Goal: Task Accomplishment & Management: Manage account settings

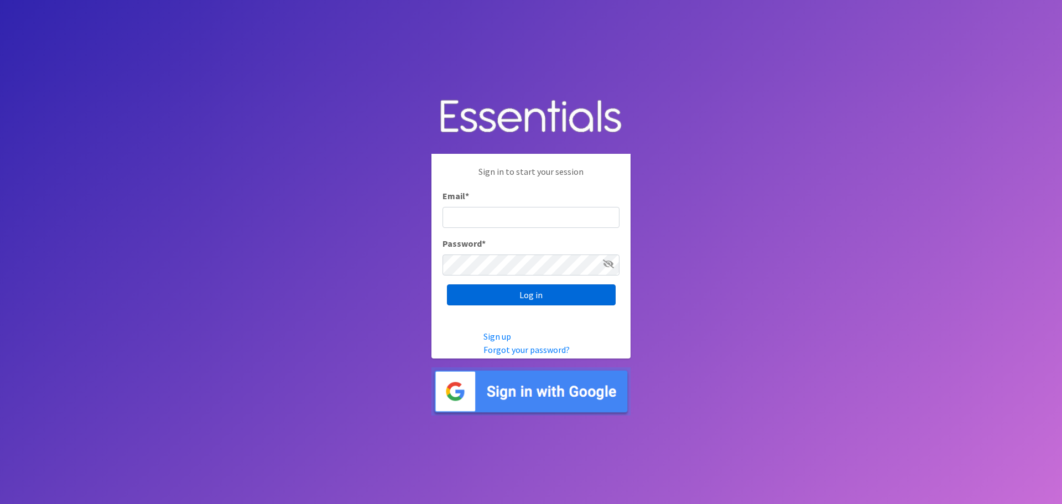
type input "heatherl@sylviassisters.org"
click at [482, 302] on input "Log in" at bounding box center [531, 294] width 169 height 21
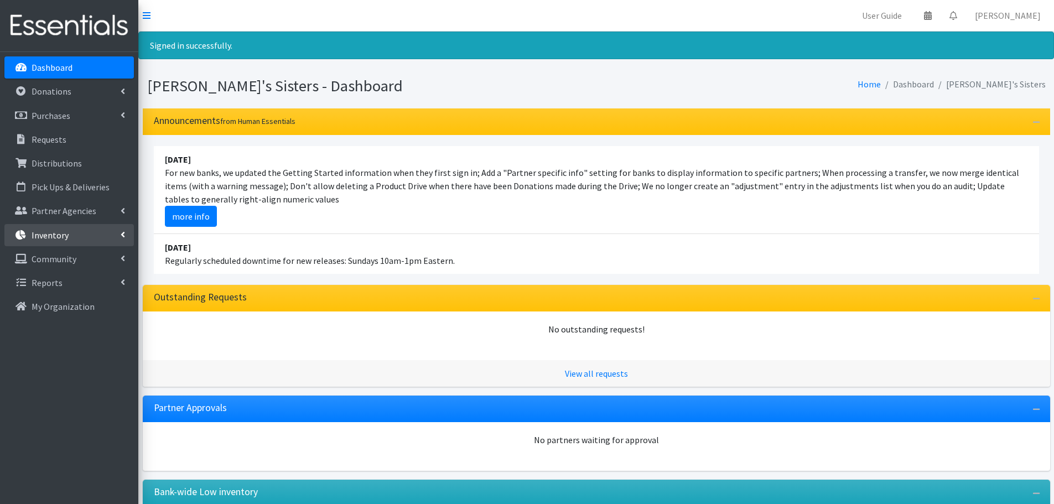
click at [96, 237] on link "Inventory" at bounding box center [68, 235] width 129 height 22
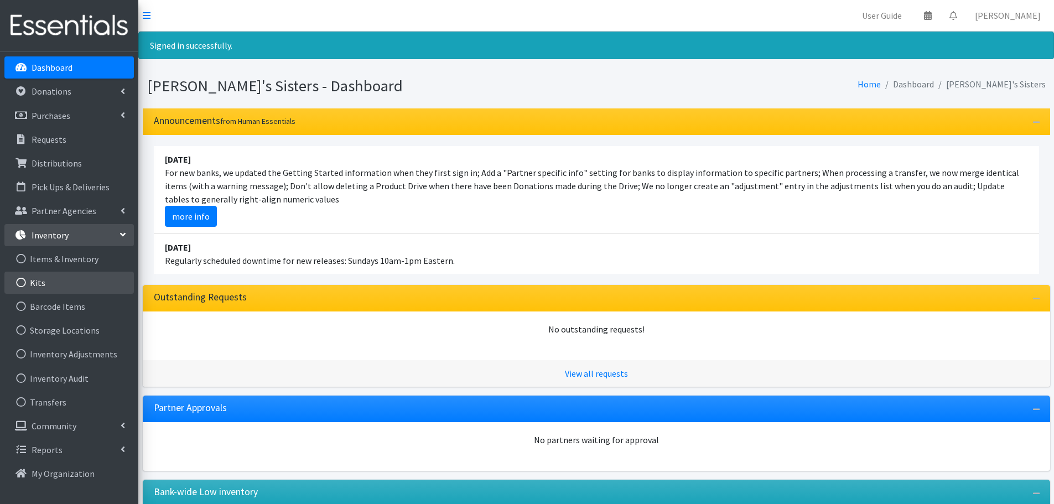
click at [87, 291] on link "Kits" at bounding box center [68, 283] width 129 height 22
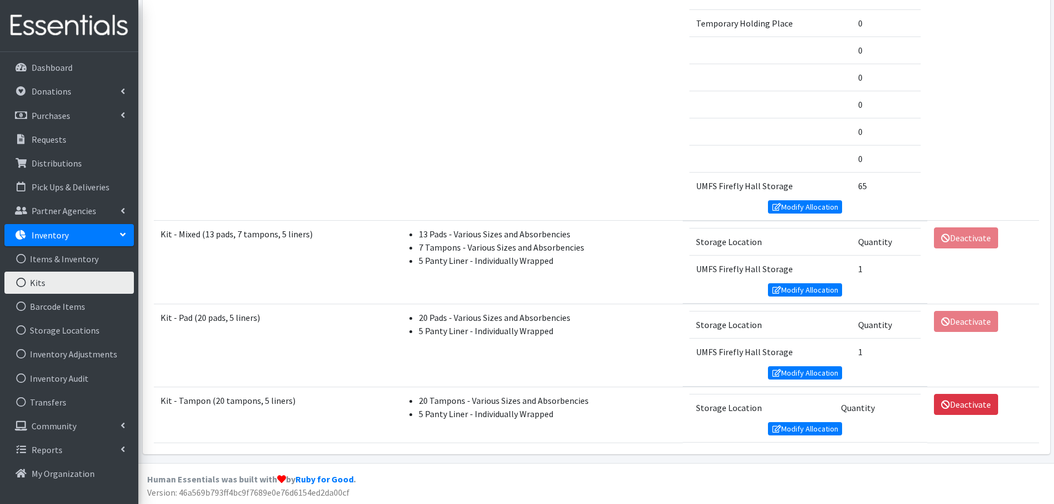
scroll to position [1498, 0]
click at [793, 371] on link "Modify Allocation" at bounding box center [805, 372] width 74 height 13
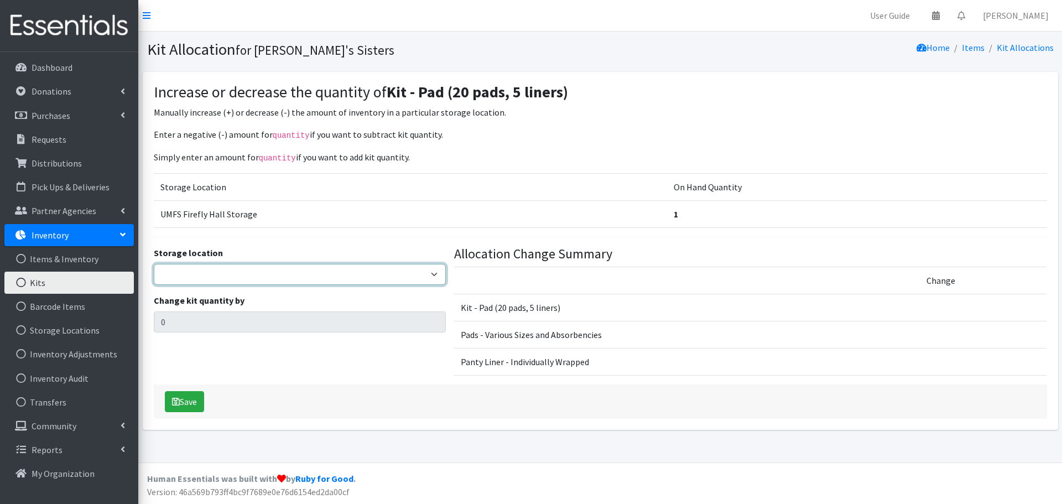
click at [303, 272] on select "Jennifer Taylor Brittany Averette Laura Davidson Erika Bedwell Heather Lennon V…" at bounding box center [300, 274] width 292 height 21
select select "473"
click at [154, 264] on select "Jennifer Taylor Brittany Averette Laura Davidson Erika Bedwell Heather Lennon V…" at bounding box center [300, 274] width 292 height 21
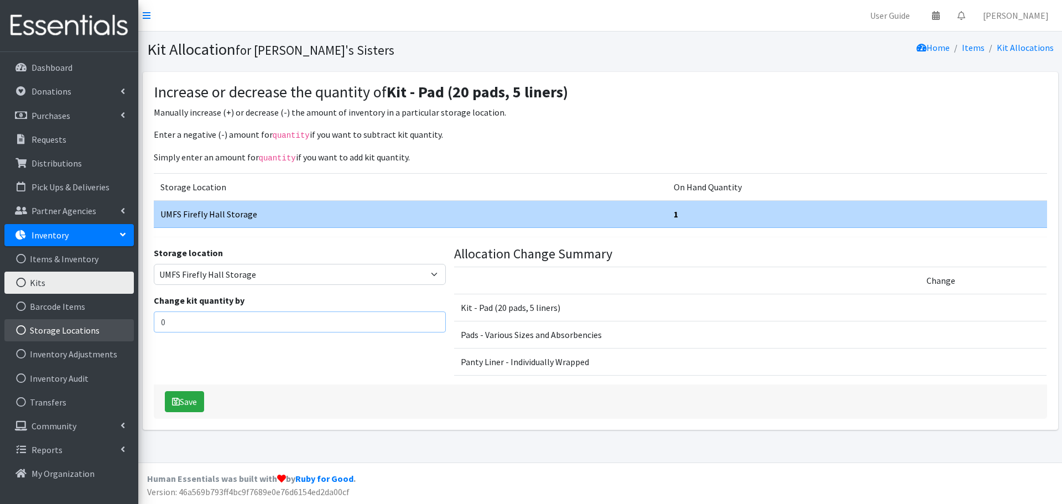
drag, startPoint x: 186, startPoint y: 317, endPoint x: 116, endPoint y: 320, distance: 70.9
click at [116, 320] on div "User Guide 0 Pick-ups remaining this week View Calendar 0 Requests 0 Partner Ag…" at bounding box center [531, 231] width 1062 height 463
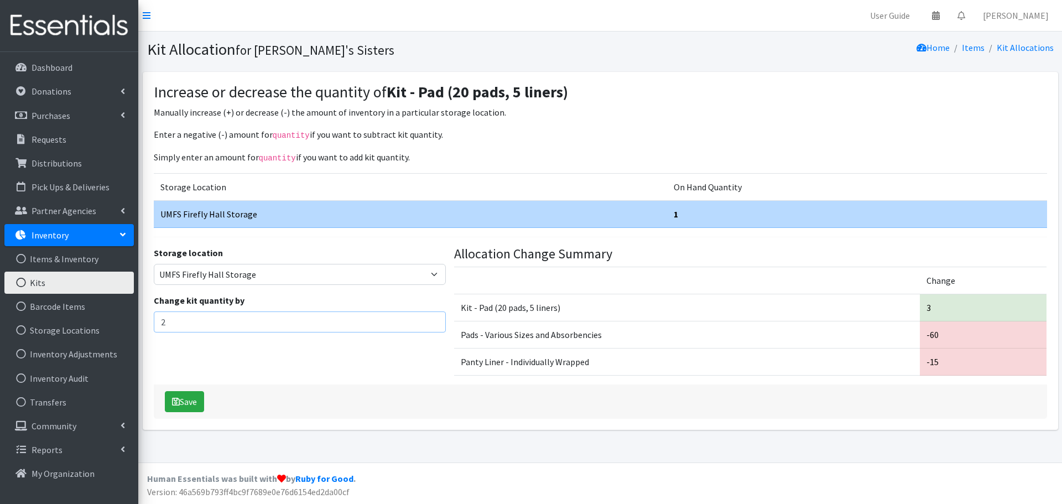
type input "2"
click at [434, 323] on input "2" at bounding box center [300, 322] width 292 height 21
click at [192, 404] on button "Save" at bounding box center [184, 401] width 39 height 21
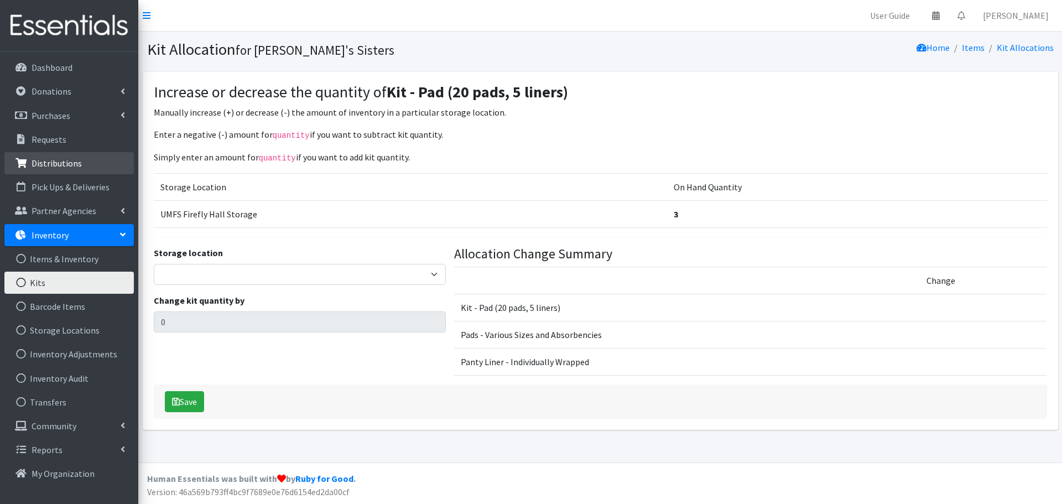
click at [65, 159] on p "Distributions" at bounding box center [57, 163] width 50 height 11
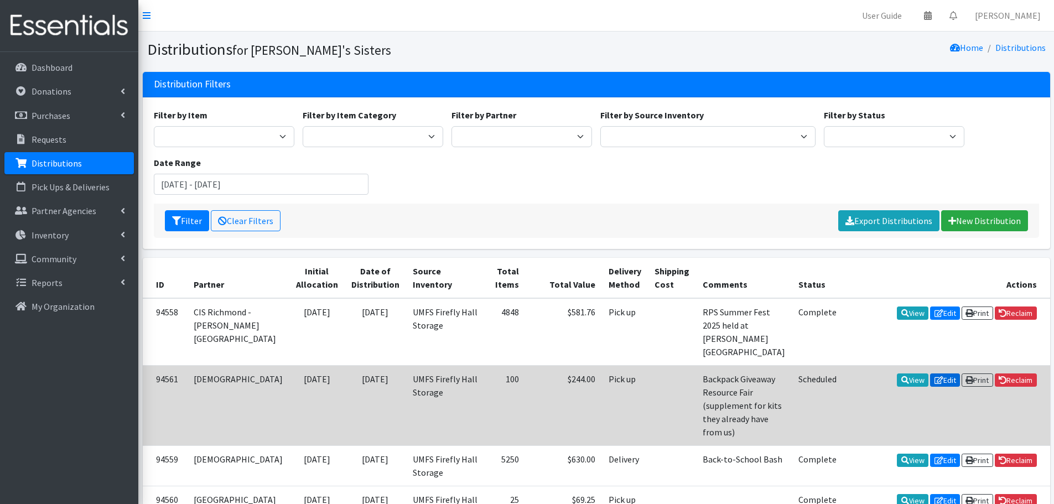
click at [938, 373] on link "Edit" at bounding box center [945, 379] width 30 height 13
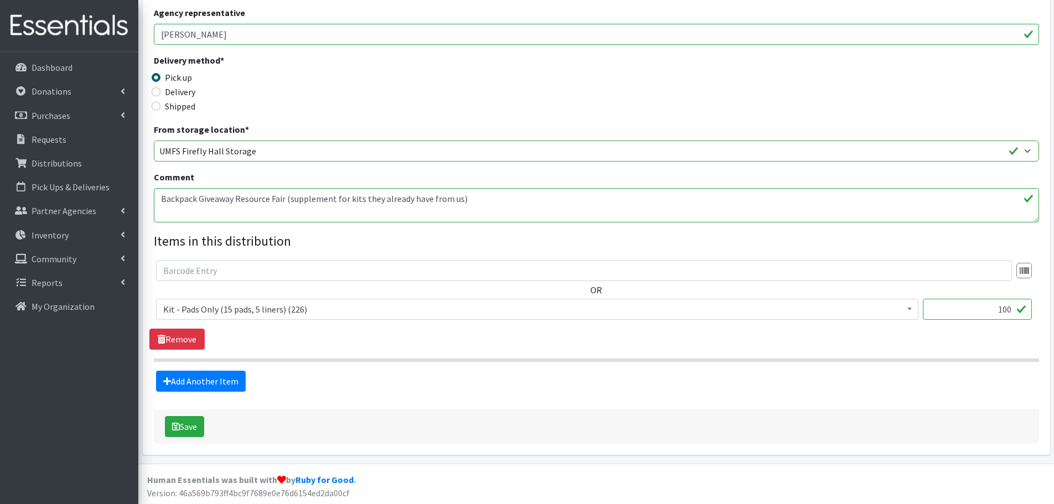
scroll to position [233, 0]
drag, startPoint x: 995, startPoint y: 311, endPoint x: 1012, endPoint y: 312, distance: 17.2
click at [1012, 312] on input "100" at bounding box center [977, 308] width 109 height 21
type input "97"
click at [194, 431] on button "Save" at bounding box center [184, 425] width 39 height 21
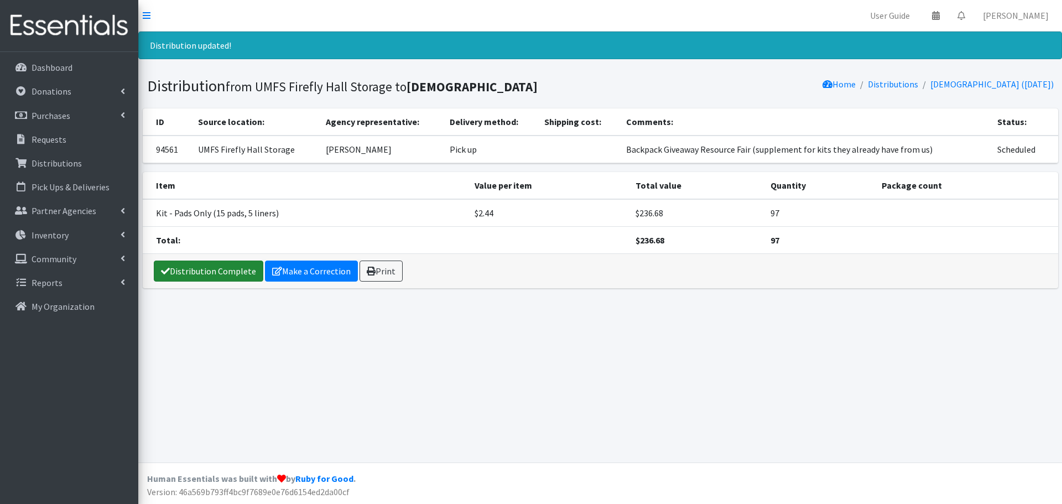
drag, startPoint x: 221, startPoint y: 279, endPoint x: 228, endPoint y: 279, distance: 7.2
click at [221, 279] on link "Distribution Complete" at bounding box center [209, 271] width 110 height 21
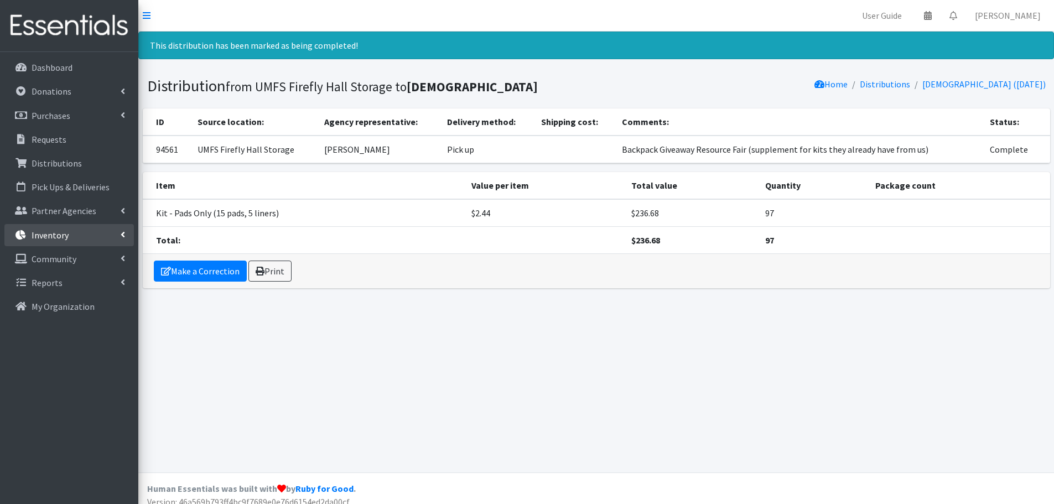
click at [91, 240] on link "Inventory" at bounding box center [68, 235] width 129 height 22
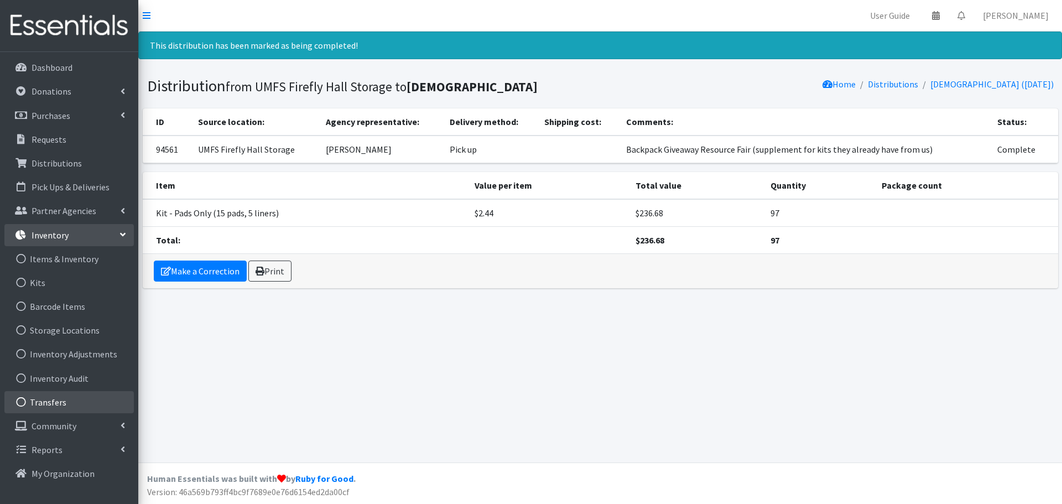
click at [82, 399] on link "Transfers" at bounding box center [68, 402] width 129 height 22
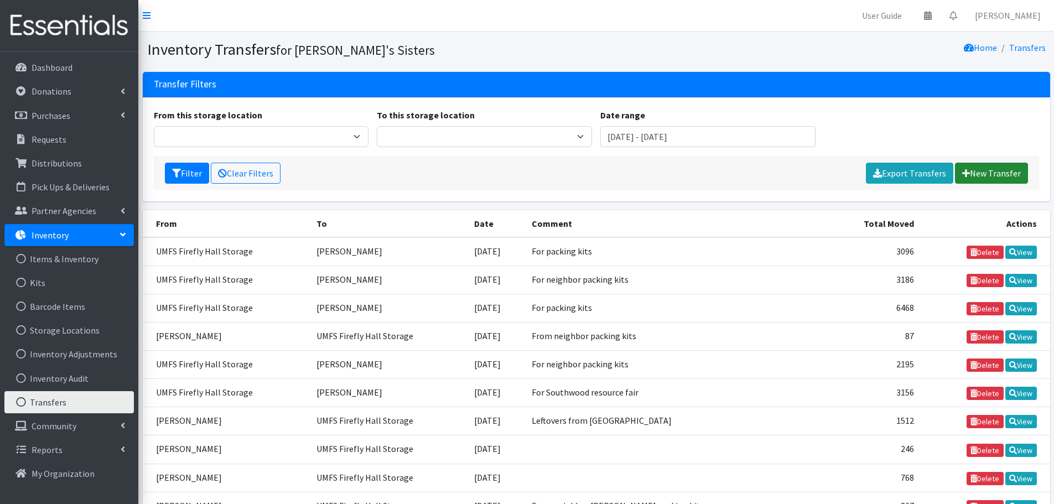
click at [964, 173] on icon at bounding box center [966, 173] width 8 height 9
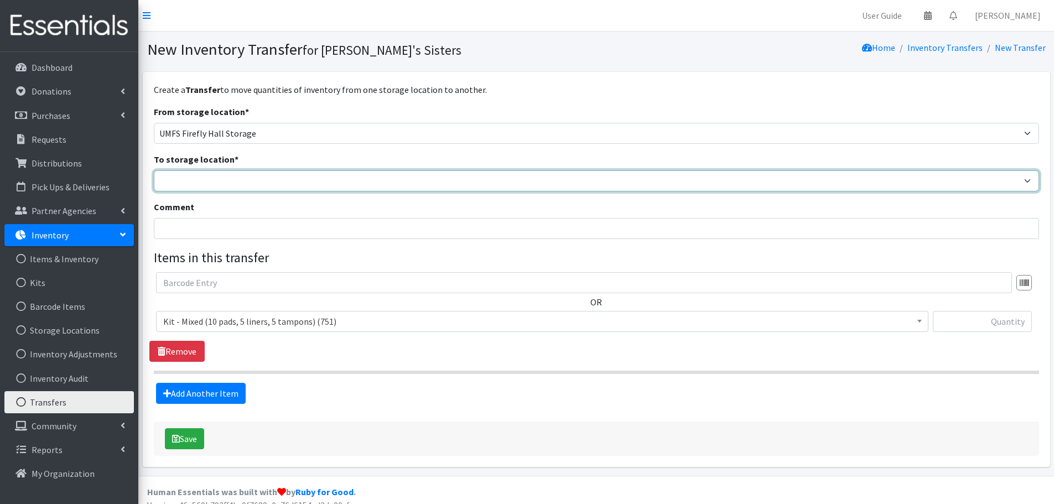
click at [210, 178] on select "[PERSON_NAME] [PERSON_NAME] [PERSON_NAME] [PERSON_NAME] [PERSON_NAME] [PERSON_N…" at bounding box center [596, 180] width 885 height 21
select select "311"
click at [154, 170] on select "Brittany Averette Erika Bedwell Heather Lennon Jennifer Taylor Laura Davidson L…" at bounding box center [596, 180] width 885 height 21
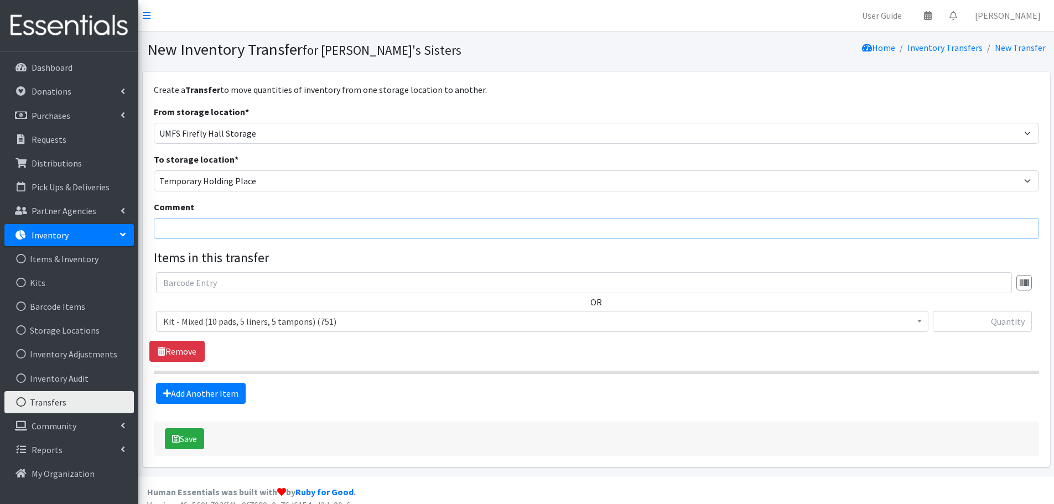
click at [204, 219] on input "Comment" at bounding box center [596, 228] width 885 height 21
click at [163, 230] on input "August 16th kit packing" at bounding box center [596, 228] width 885 height 21
type input "For [DATE] kit packing"
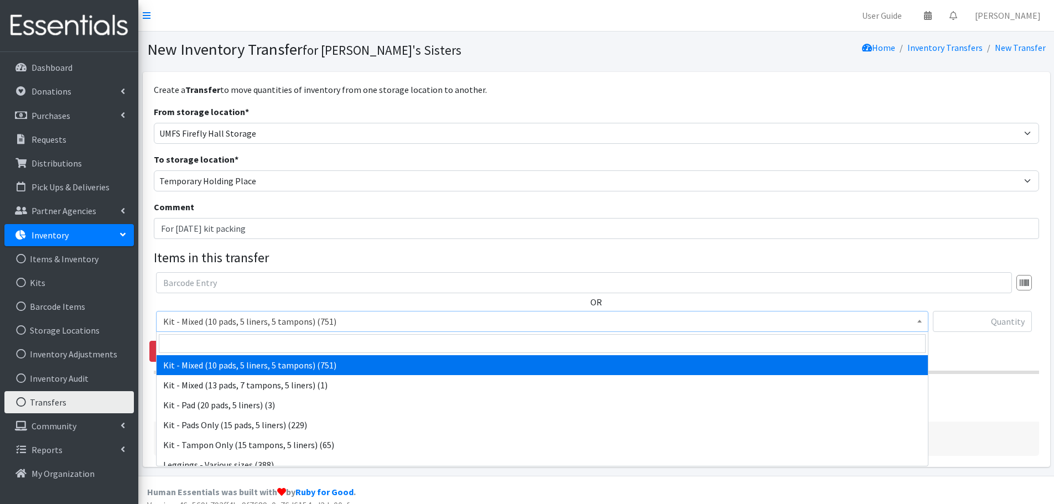
click at [443, 321] on span "Kit - Mixed (10 pads, 5 liners, 5 tampons) (751)" at bounding box center [542, 321] width 758 height 15
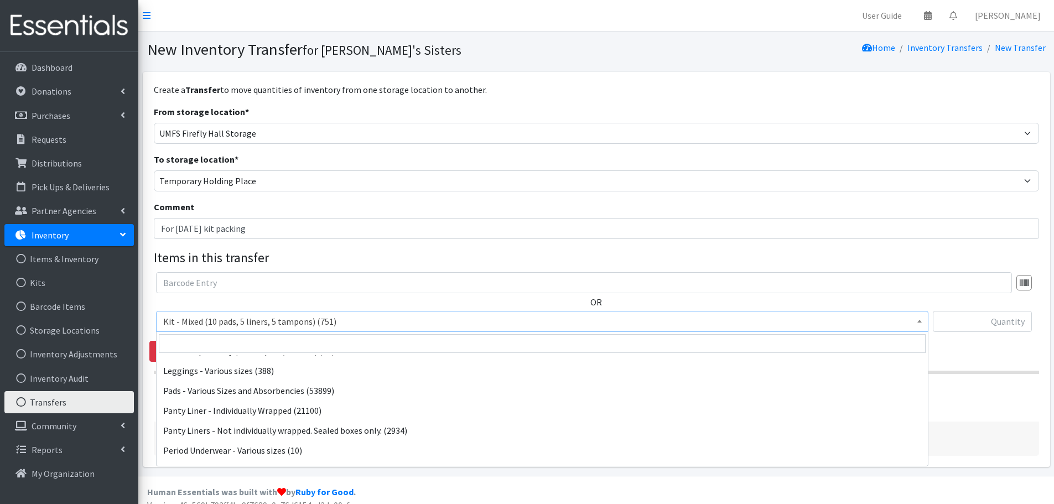
scroll to position [111, 0]
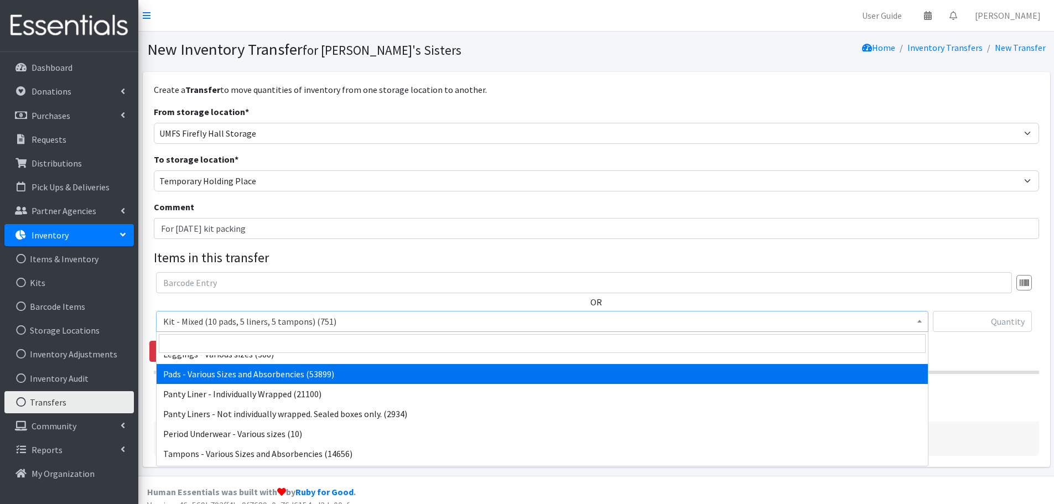
select select "10467"
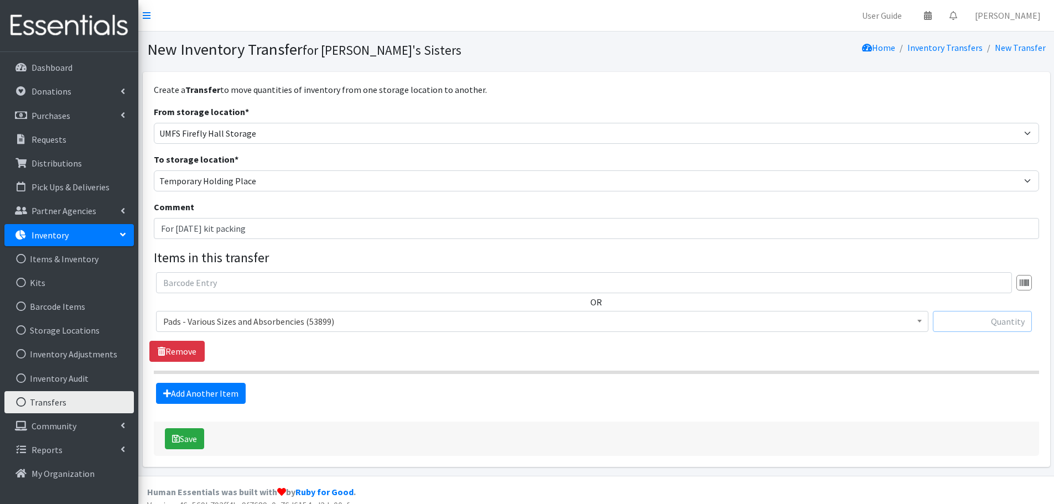
click at [1001, 326] on input "text" at bounding box center [982, 321] width 99 height 21
paste input "24344"
type input "24344"
click at [212, 392] on link "Add Another Item" at bounding box center [201, 393] width 90 height 21
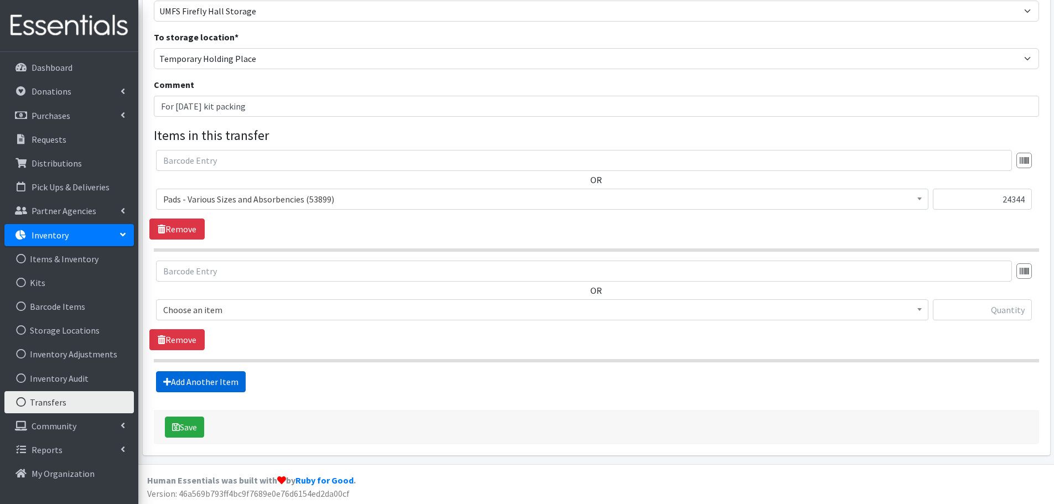
scroll to position [124, 0]
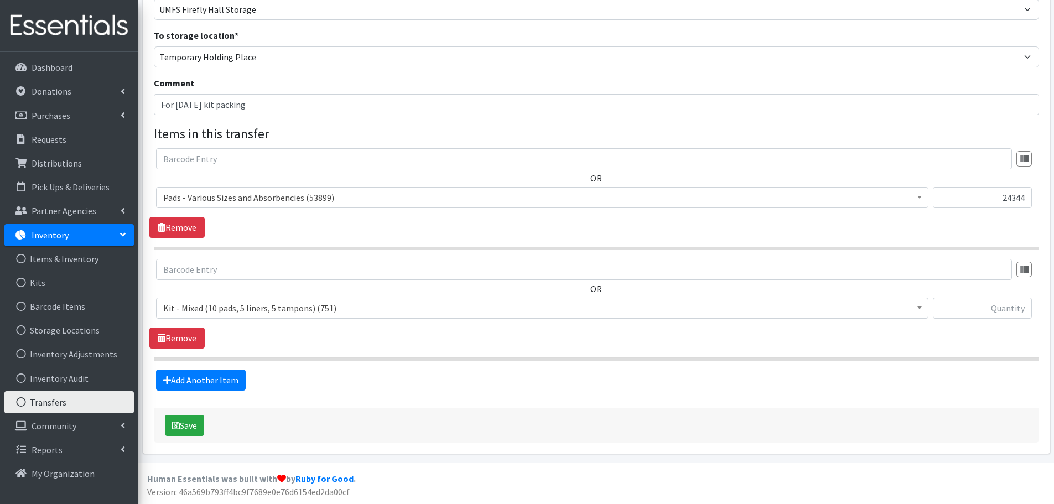
click at [259, 310] on span "Kit - Mixed (10 pads, 5 liners, 5 tampons) (751)" at bounding box center [542, 307] width 758 height 15
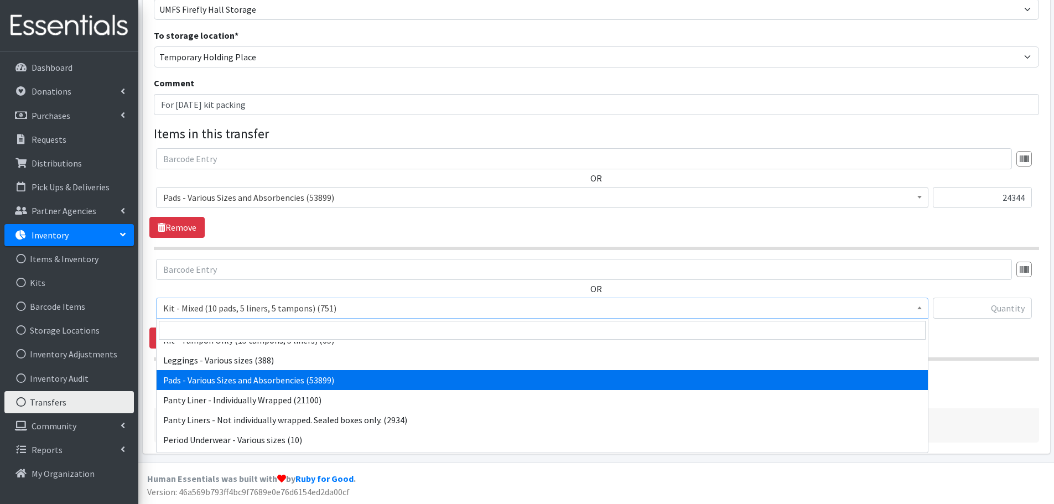
scroll to position [111, 0]
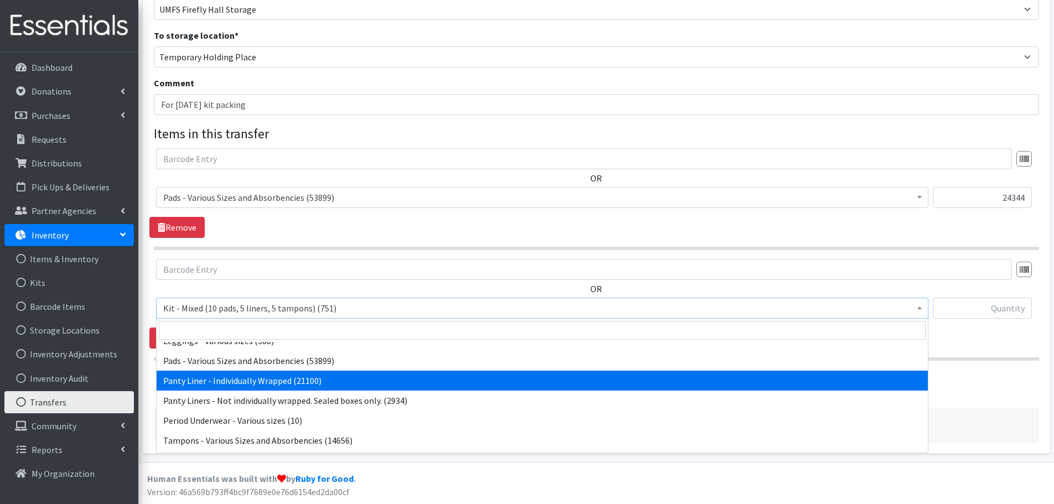
select select "10466"
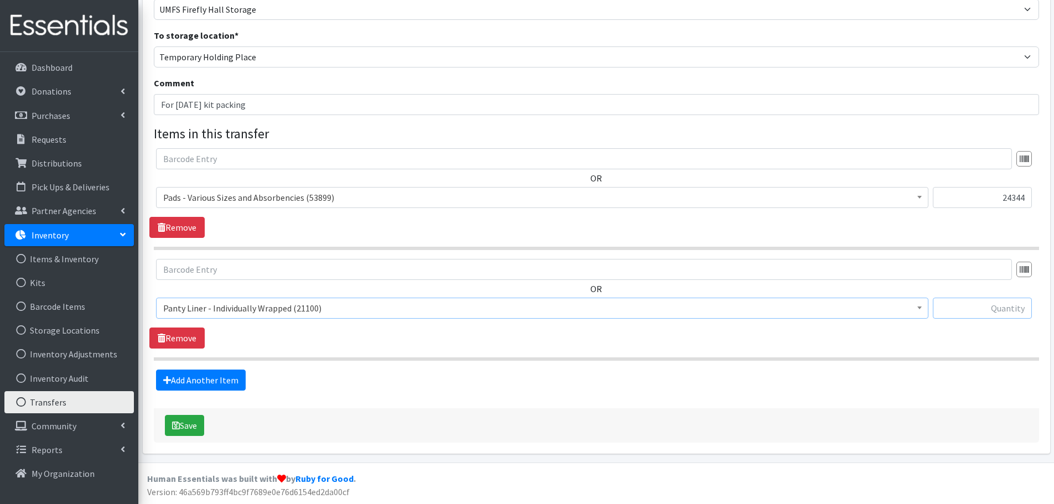
click at [985, 313] on input "text" at bounding box center [982, 308] width 99 height 21
paste input "6240"
type input "6240"
click at [194, 424] on button "Save" at bounding box center [184, 425] width 39 height 21
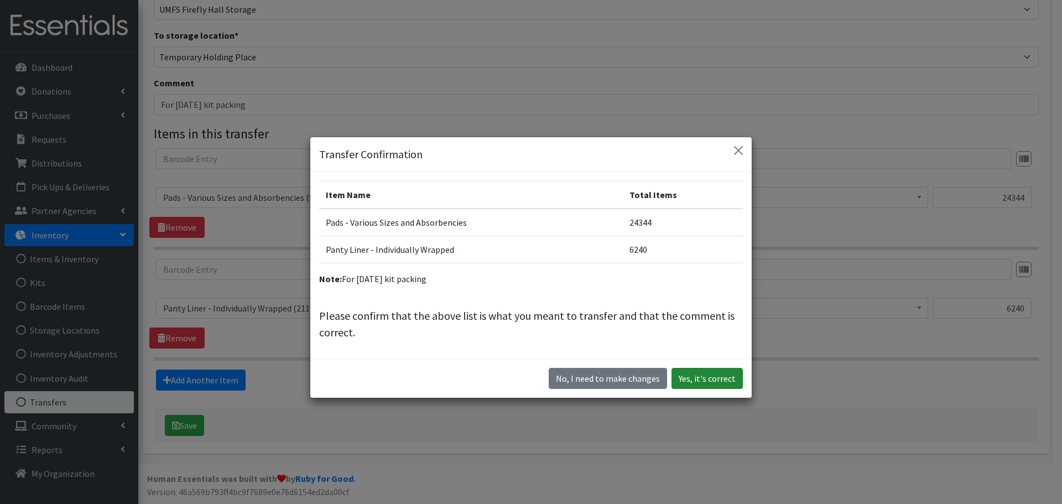
click at [685, 383] on button "Yes, it's correct" at bounding box center [707, 378] width 71 height 21
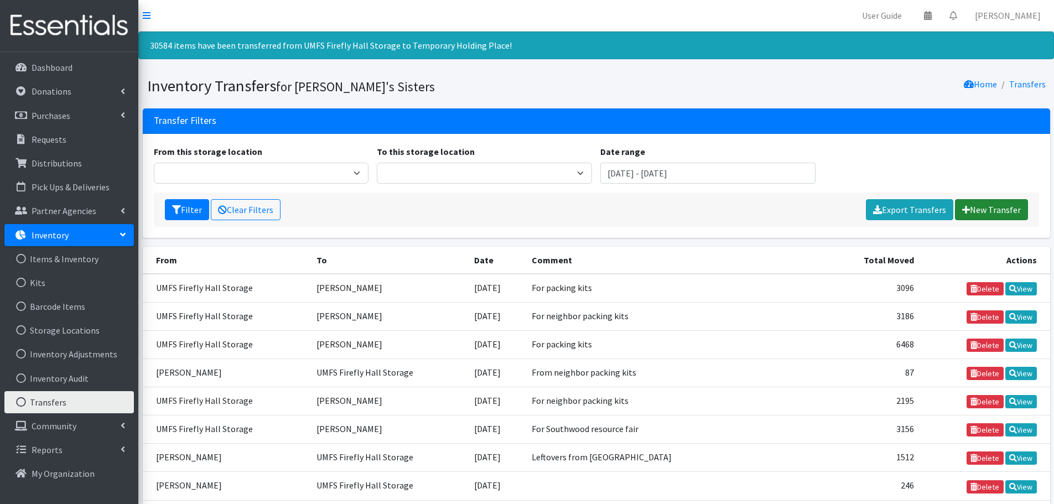
click at [989, 216] on link "New Transfer" at bounding box center [991, 209] width 73 height 21
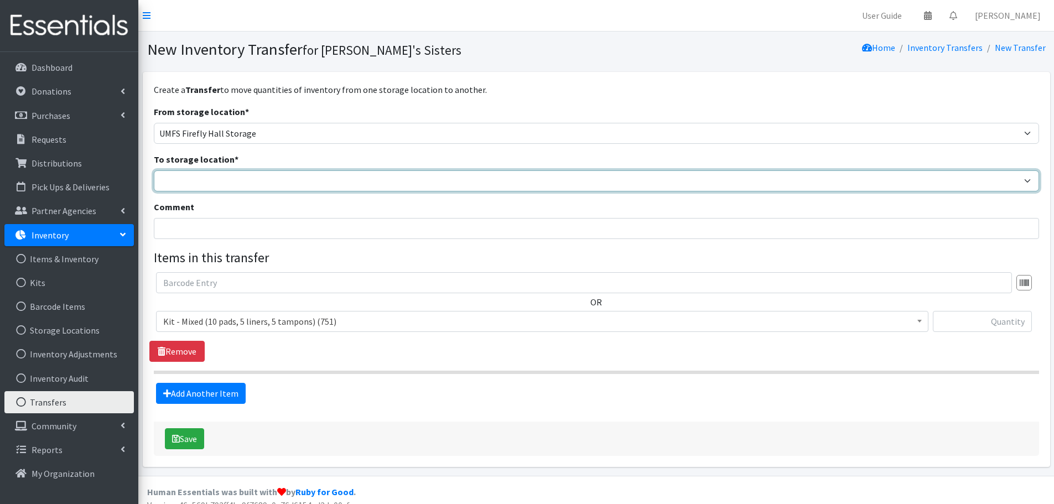
click at [214, 183] on select "[PERSON_NAME] [PERSON_NAME] [PERSON_NAME] [PERSON_NAME] [PERSON_NAME] [PERSON_N…" at bounding box center [596, 180] width 885 height 21
select select "311"
click at [154, 170] on select "[PERSON_NAME] [PERSON_NAME] [PERSON_NAME] [PERSON_NAME] [PERSON_NAME] [PERSON_N…" at bounding box center [596, 180] width 885 height 21
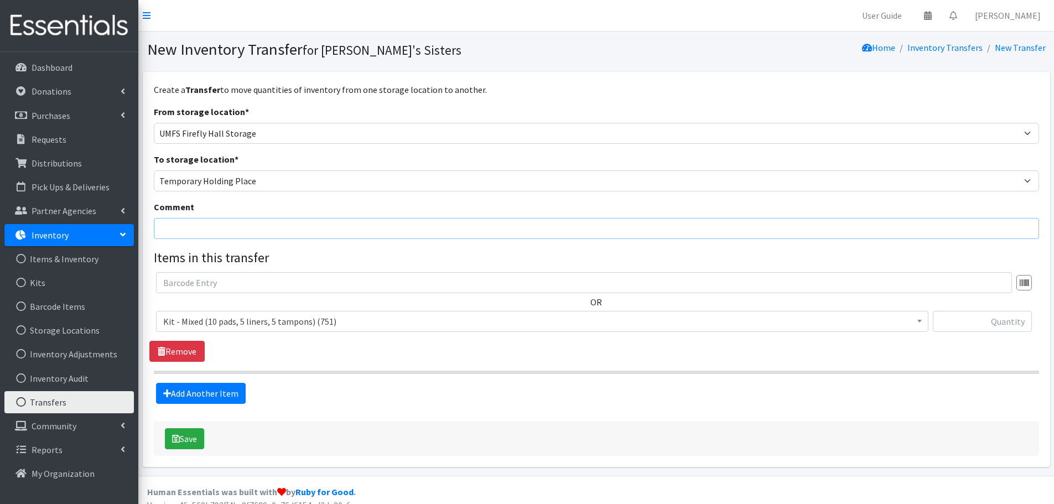
click at [175, 230] on input "Comment" at bounding box center [596, 228] width 885 height 21
paste input "6240"
drag, startPoint x: 193, startPoint y: 228, endPoint x: 80, endPoint y: 227, distance: 112.9
click at [80, 227] on div "User Guide 0 Pick-ups remaining this week View Calendar 0 Requests 0 Partner Ag…" at bounding box center [527, 258] width 1054 height 517
type input "For August 16th kit packing"
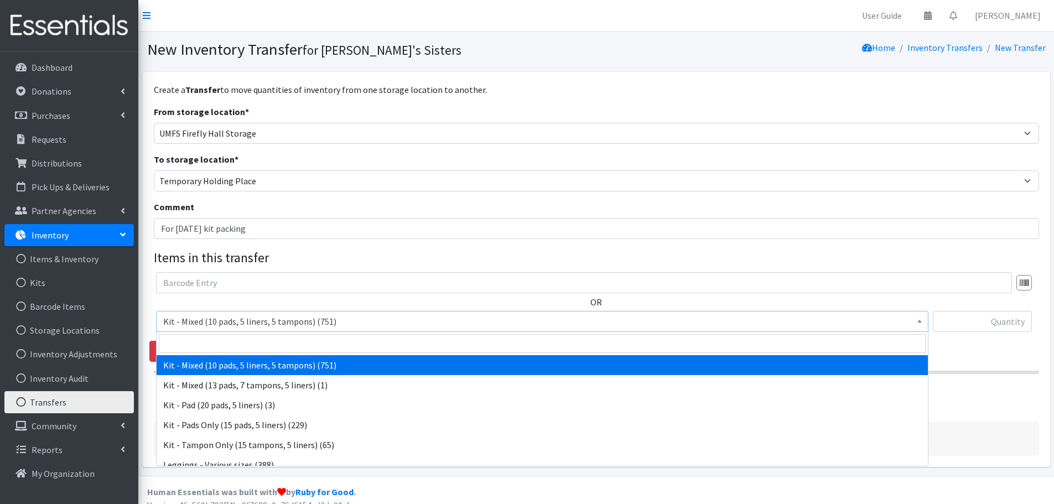
click at [381, 321] on span "Kit - Mixed (10 pads, 5 liners, 5 tampons) (751)" at bounding box center [542, 321] width 758 height 15
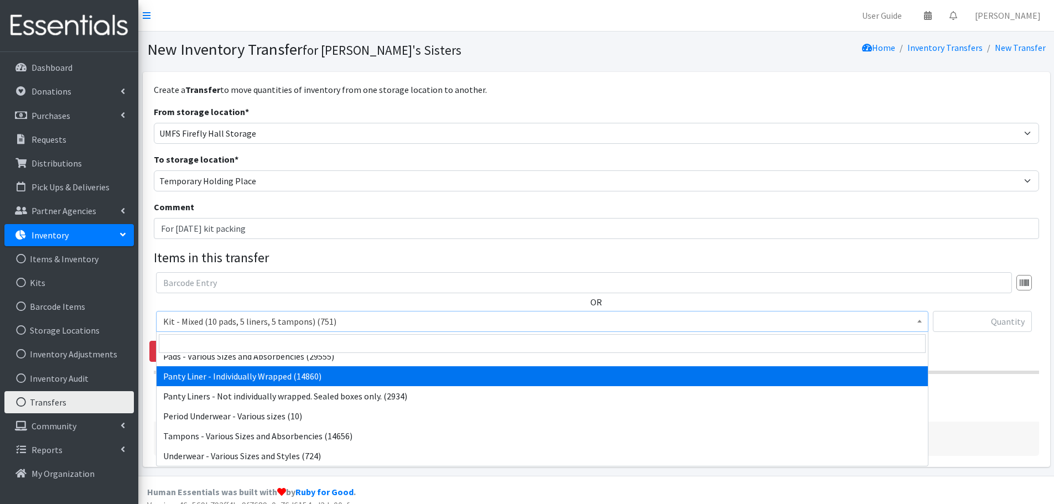
scroll to position [73, 0]
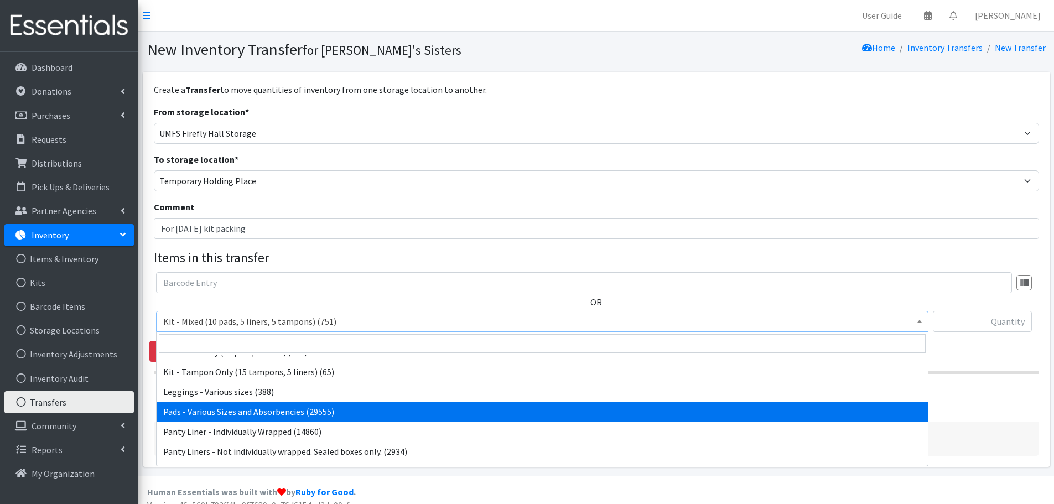
select select "10467"
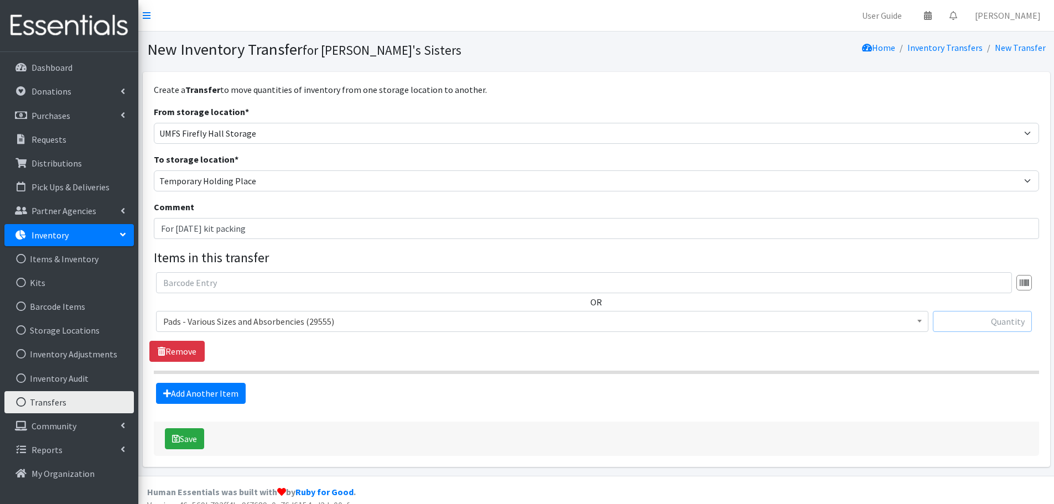
click at [987, 320] on input "text" at bounding box center [982, 321] width 99 height 21
paste input "10096"
type input "10096"
click at [226, 391] on link "Add Another Item" at bounding box center [201, 393] width 90 height 21
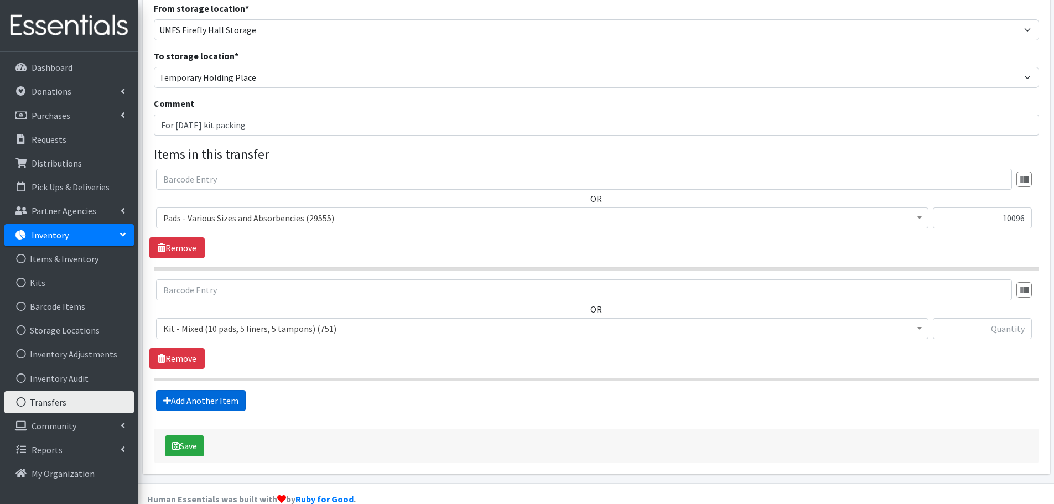
scroll to position [124, 0]
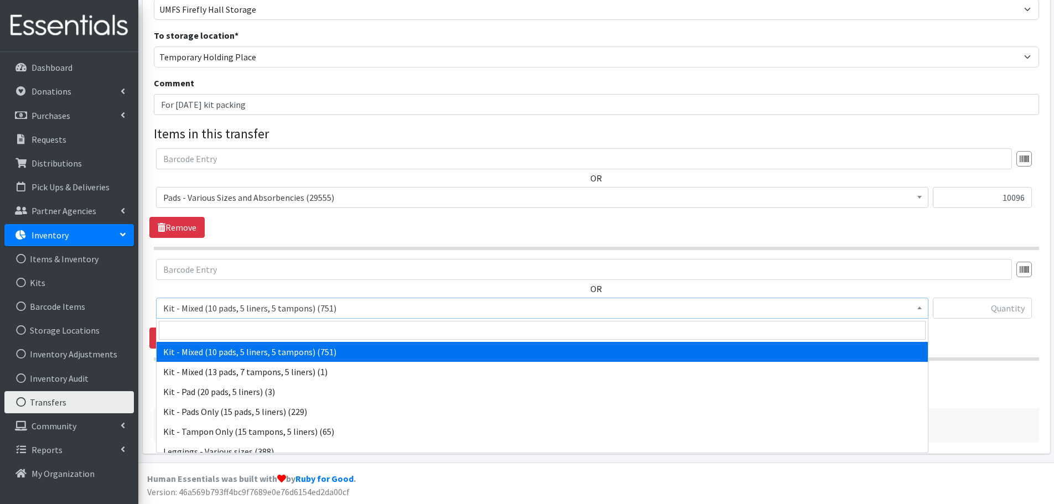
click at [227, 302] on span "Kit - Mixed (10 pads, 5 liners, 5 tampons) (751)" at bounding box center [542, 307] width 758 height 15
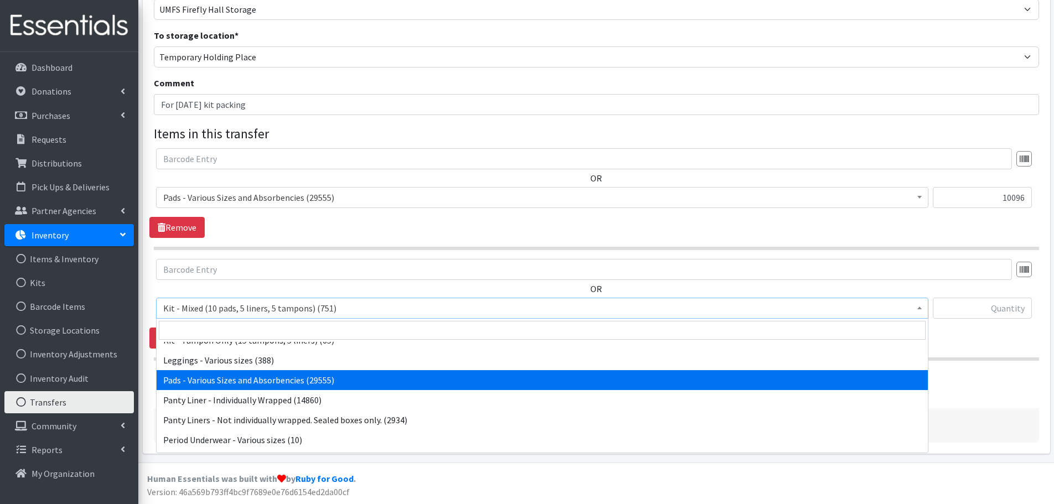
scroll to position [111, 0]
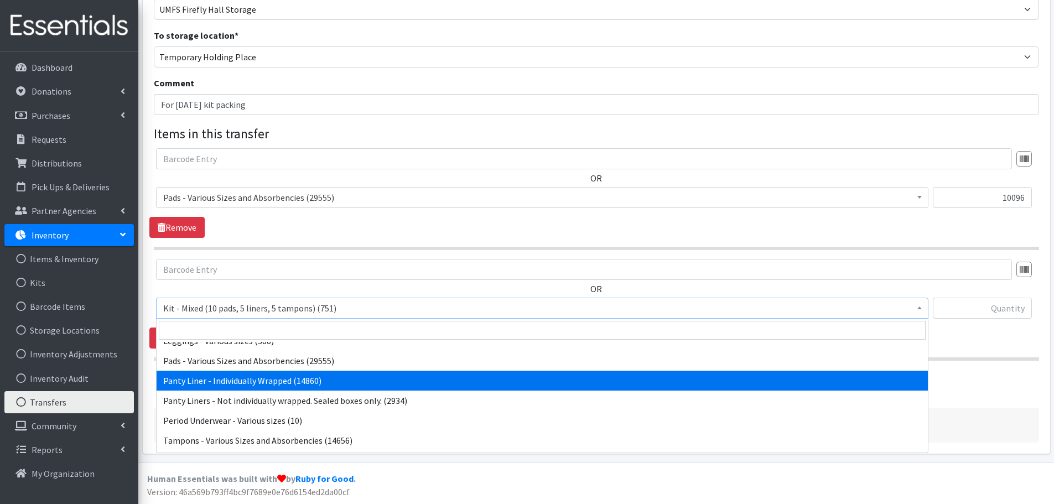
select select "10466"
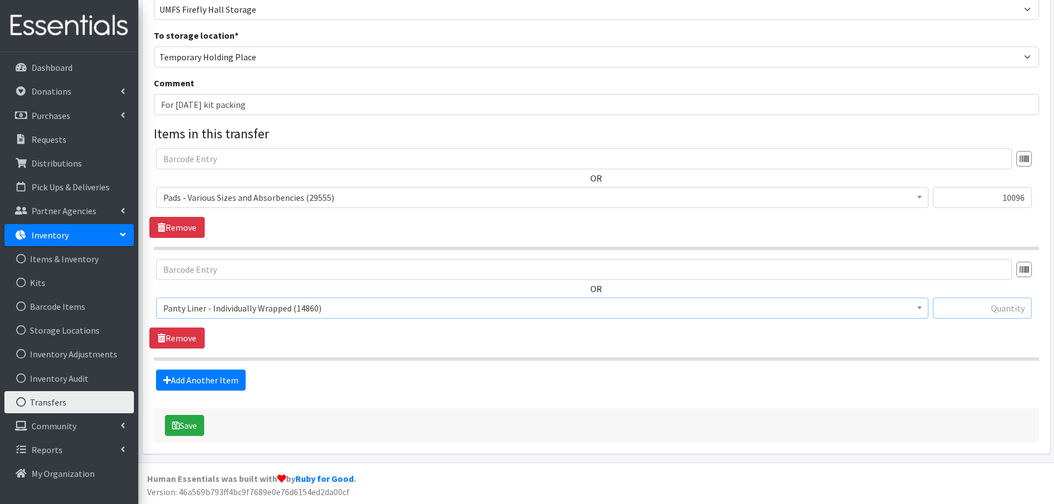
click at [968, 308] on input "text" at bounding box center [982, 308] width 99 height 21
paste input "2880"
type input "2880"
click at [180, 426] on button "Save" at bounding box center [184, 425] width 39 height 21
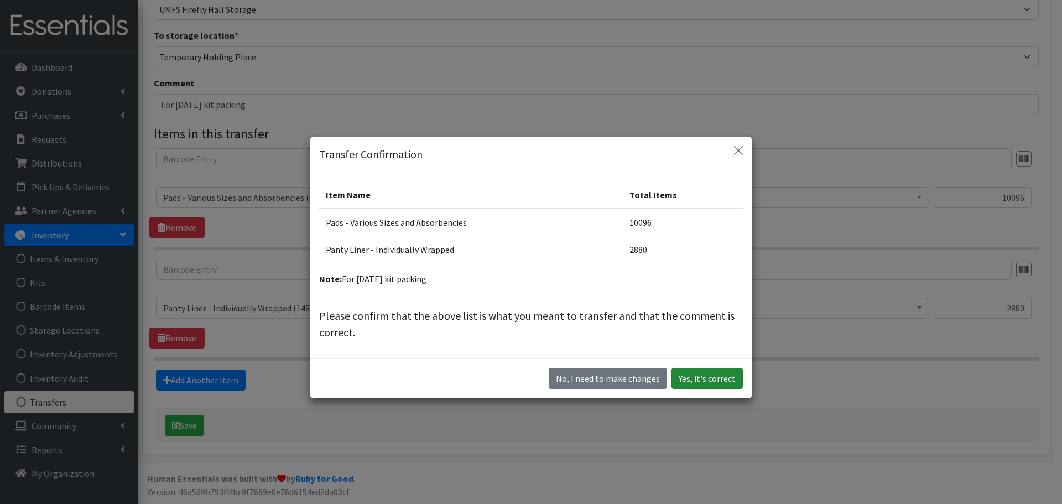
click at [712, 376] on button "Yes, it's correct" at bounding box center [707, 378] width 71 height 21
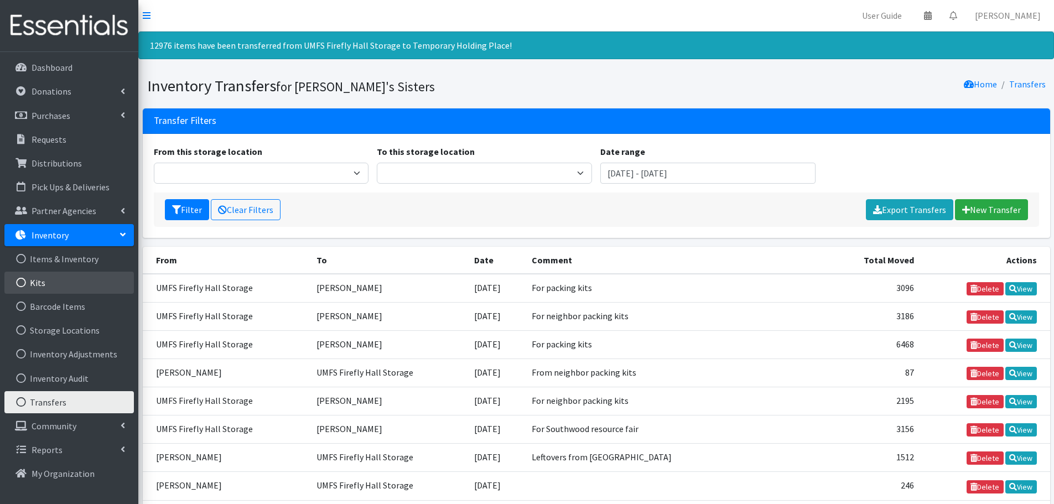
click at [77, 285] on link "Kits" at bounding box center [68, 283] width 129 height 22
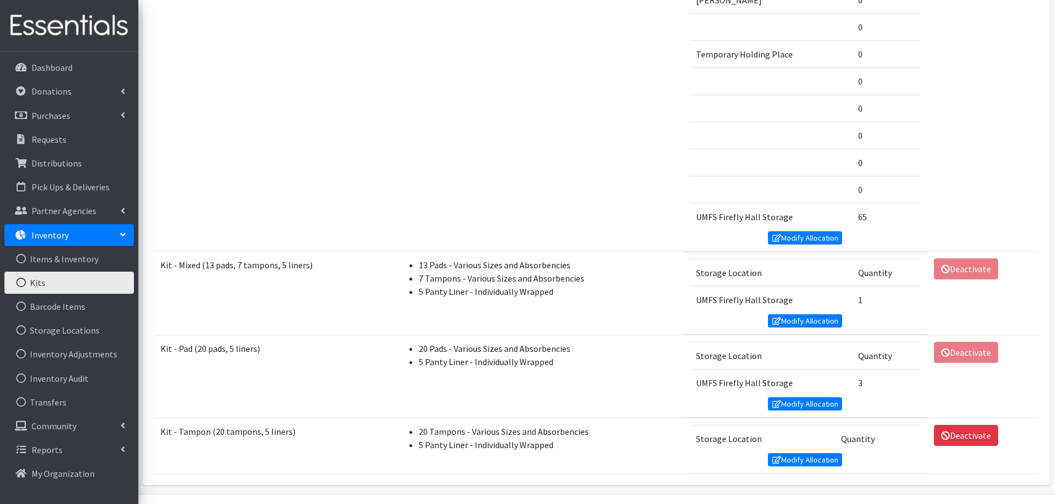
scroll to position [1498, 0]
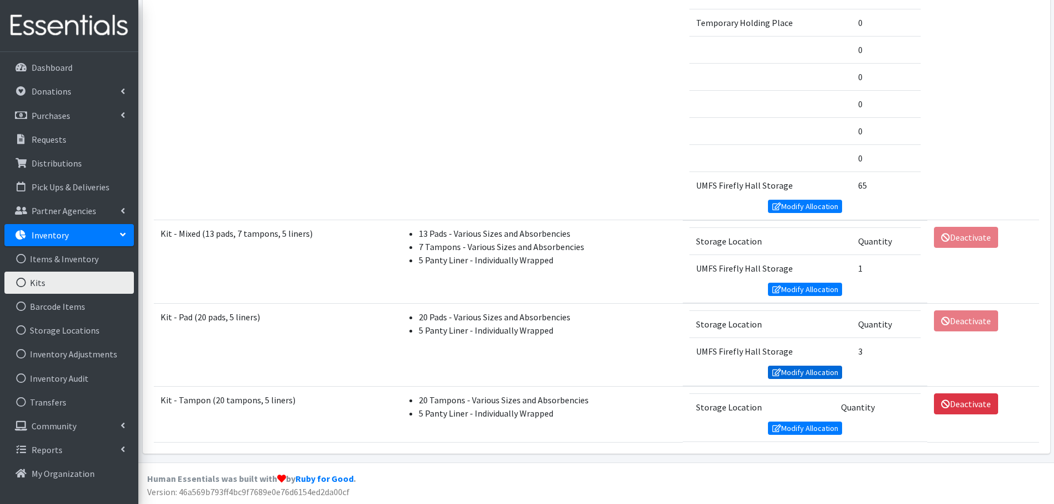
click at [799, 376] on link "Modify Allocation" at bounding box center [805, 372] width 74 height 13
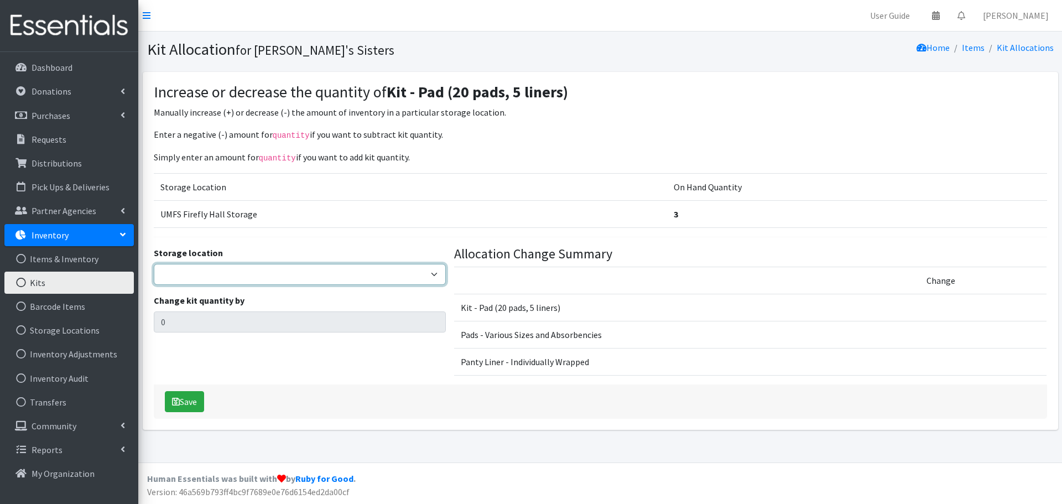
click at [258, 279] on select "[PERSON_NAME] [PERSON_NAME] [PERSON_NAME] [PERSON_NAME] [PERSON_NAME] Virtual T…" at bounding box center [300, 274] width 292 height 21
select select "311"
click at [154, 264] on select "[PERSON_NAME] [PERSON_NAME] [PERSON_NAME] [PERSON_NAME] [PERSON_NAME] Virtual T…" at bounding box center [300, 274] width 292 height 21
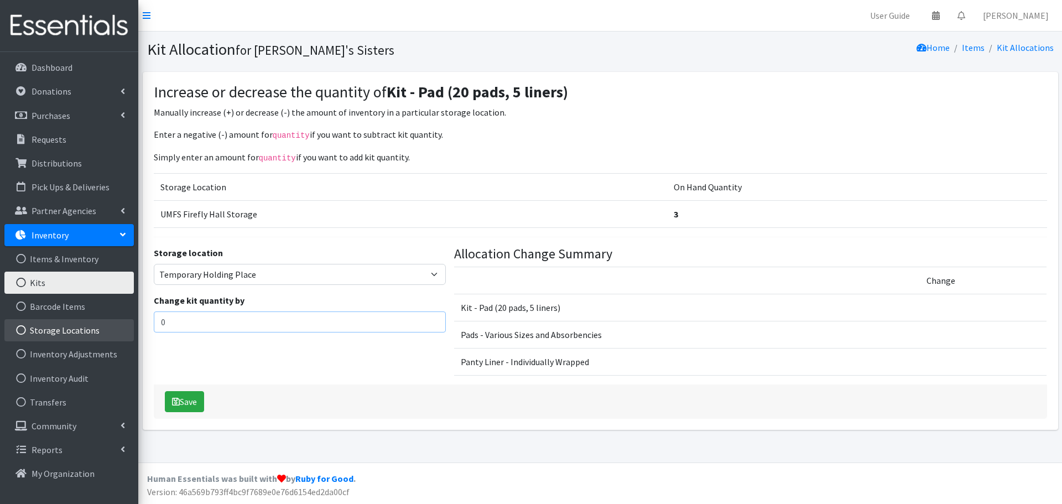
drag, startPoint x: 204, startPoint y: 327, endPoint x: 95, endPoint y: 328, distance: 109.6
click at [95, 328] on div "User Guide 0 Pick-ups remaining this week View Calendar 0 Requests 0 Partner Ag…" at bounding box center [531, 231] width 1062 height 463
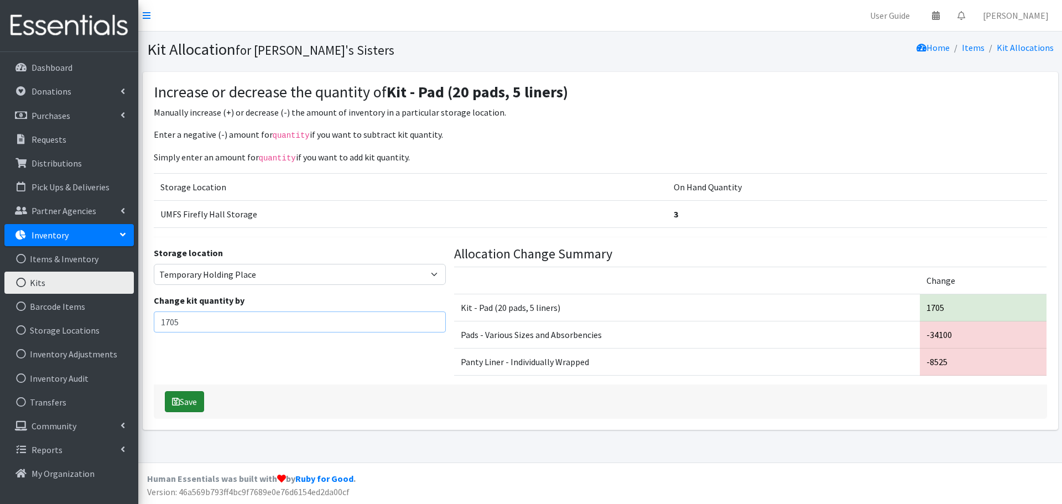
type input "1705"
click at [184, 395] on button "Save" at bounding box center [184, 401] width 39 height 21
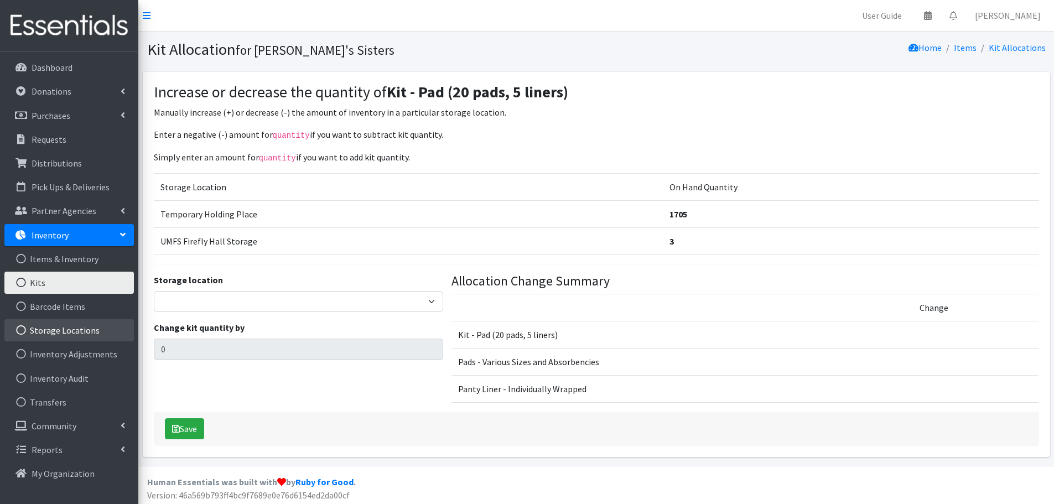
click at [81, 327] on link "Storage Locations" at bounding box center [68, 330] width 129 height 22
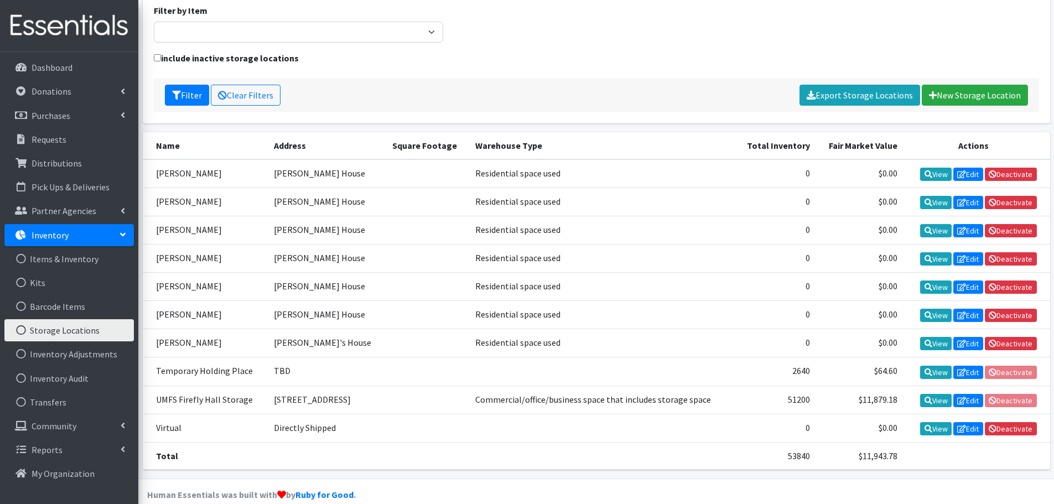
scroll to position [111, 0]
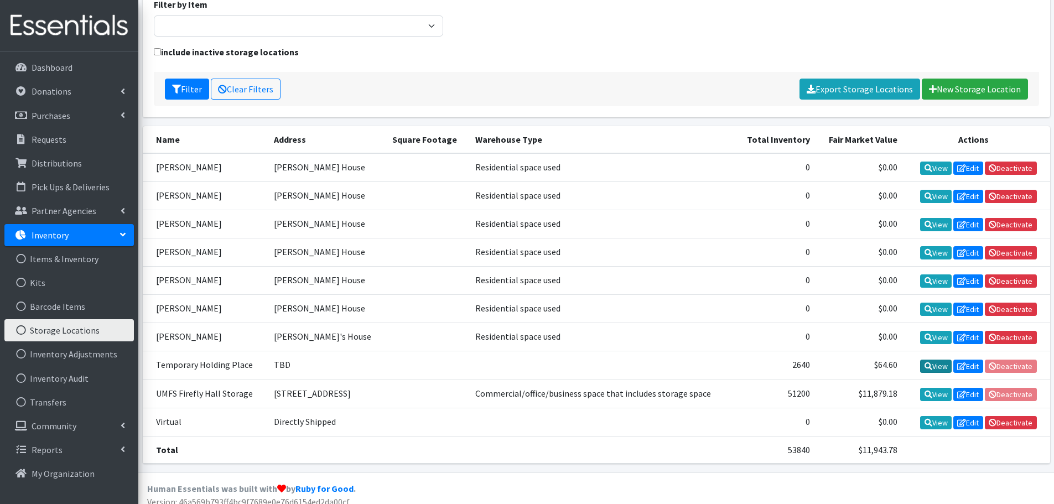
click at [930, 371] on link "View" at bounding box center [936, 366] width 32 height 13
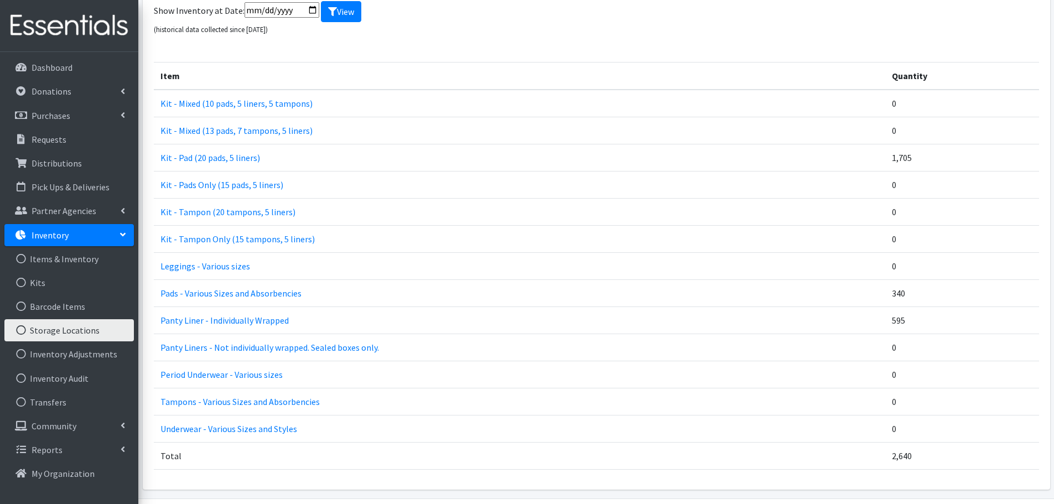
scroll to position [164, 0]
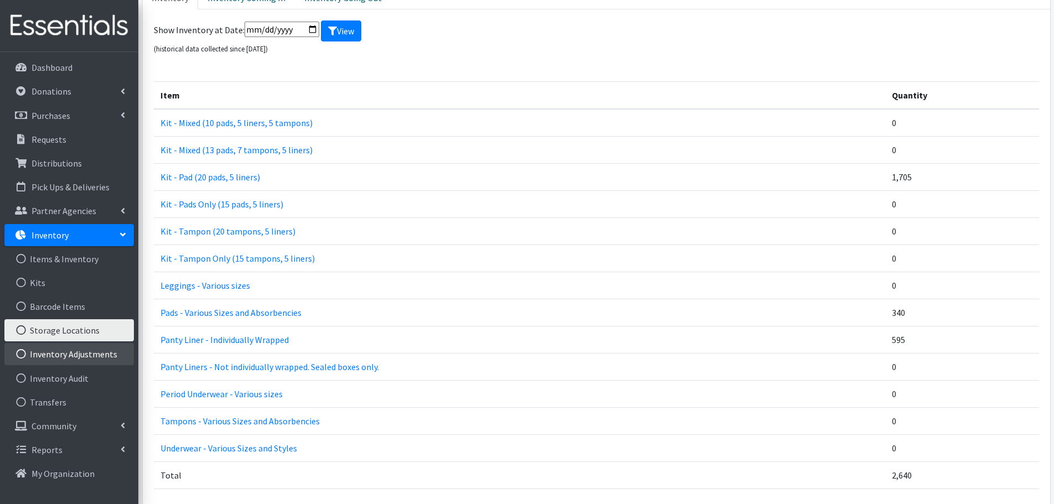
click at [85, 355] on link "Inventory Adjustments" at bounding box center [68, 354] width 129 height 22
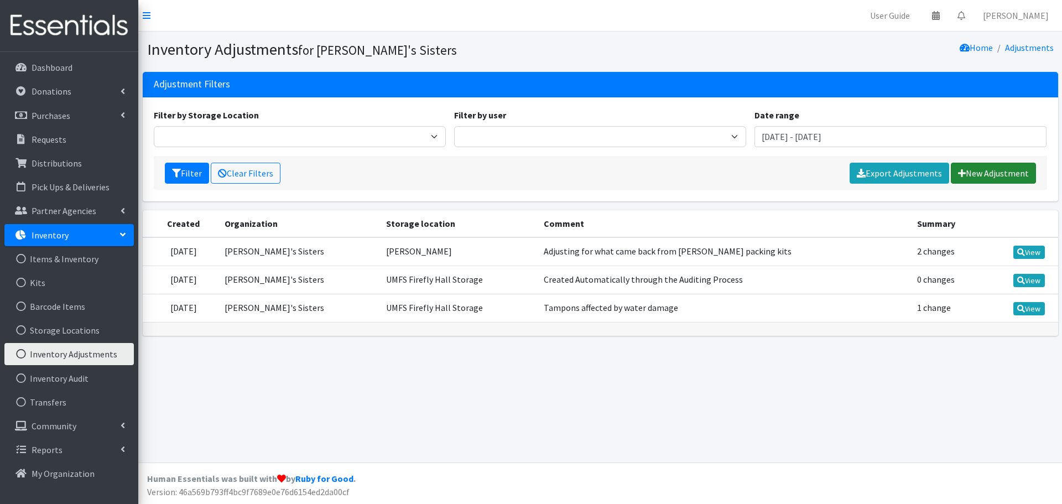
click at [986, 180] on link "New Adjustment" at bounding box center [993, 173] width 85 height 21
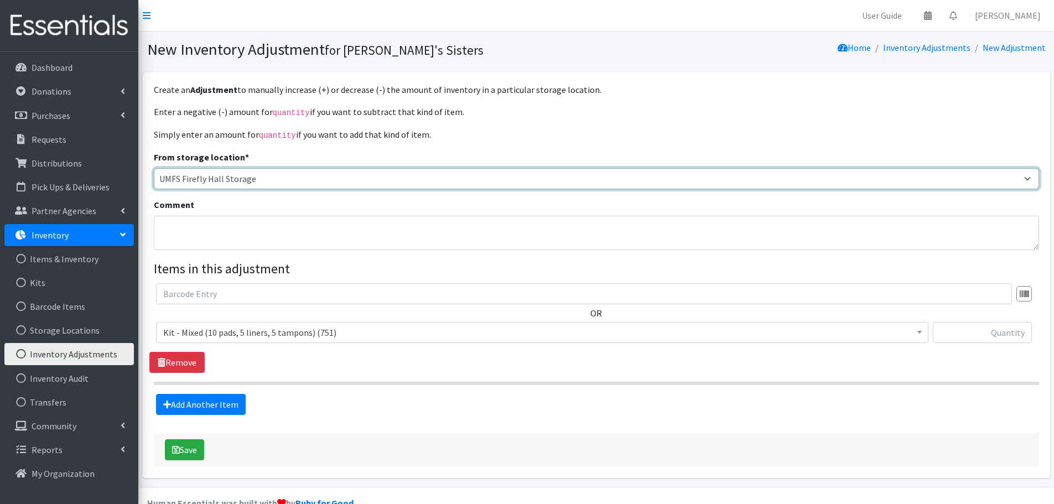
click at [232, 180] on select "[PERSON_NAME] [PERSON_NAME] [PERSON_NAME] [PERSON_NAME] [PERSON_NAME] Virtual T…" at bounding box center [596, 178] width 885 height 21
select select "311"
click at [154, 168] on select "[PERSON_NAME] [PERSON_NAME] [PERSON_NAME] [PERSON_NAME] [PERSON_NAME] Virtual T…" at bounding box center [596, 178] width 885 height 21
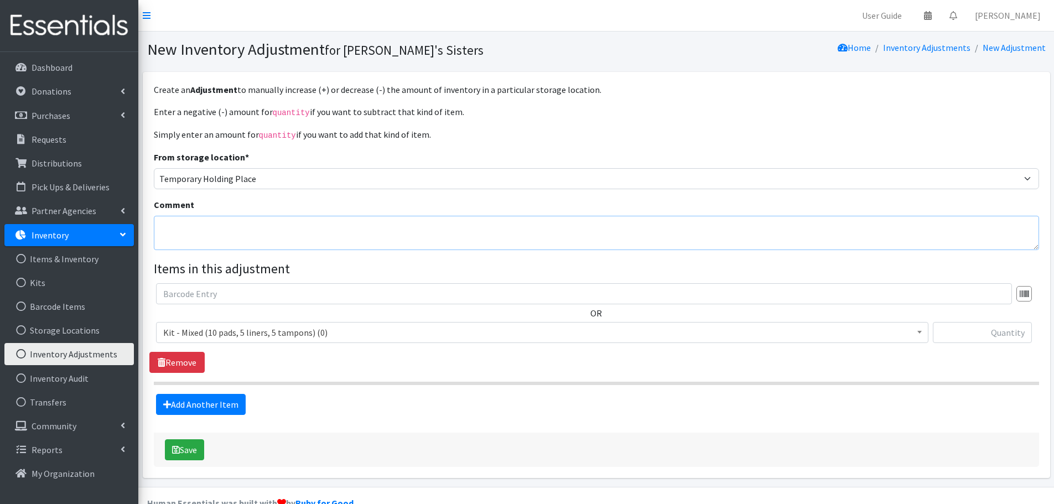
click at [211, 240] on textarea "Comment" at bounding box center [596, 233] width 885 height 34
type textarea "Accounting for what came back from the [DATE] kit packing event"
click at [462, 231] on textarea "Accounting for what came back from the [DATE] kit packing event" at bounding box center [596, 233] width 885 height 34
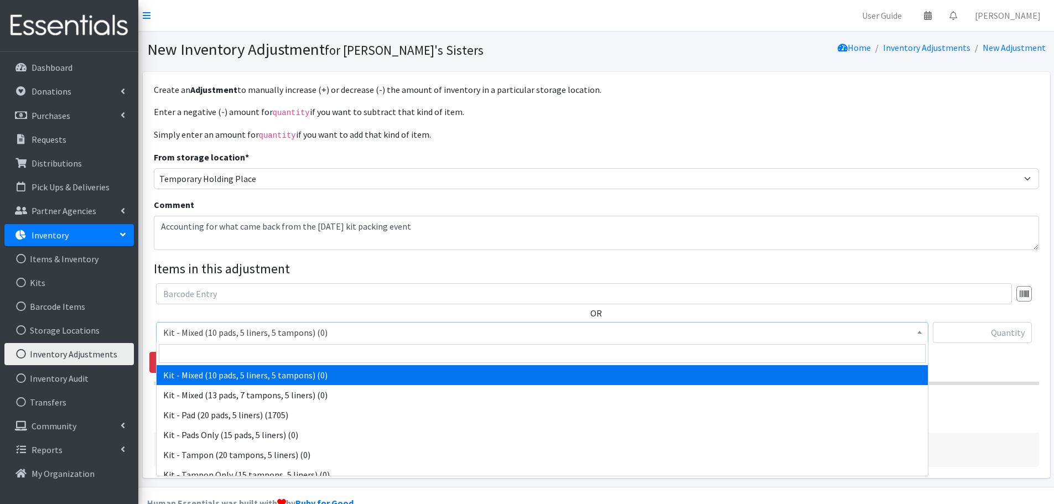
click at [309, 341] on span "Kit - Mixed (10 pads, 5 liners, 5 tampons) (0)" at bounding box center [542, 332] width 772 height 21
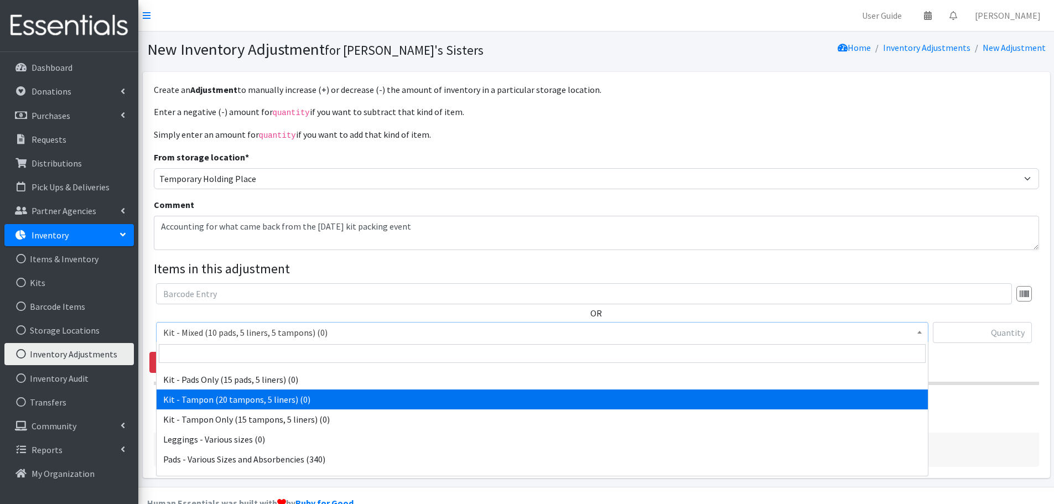
scroll to position [111, 0]
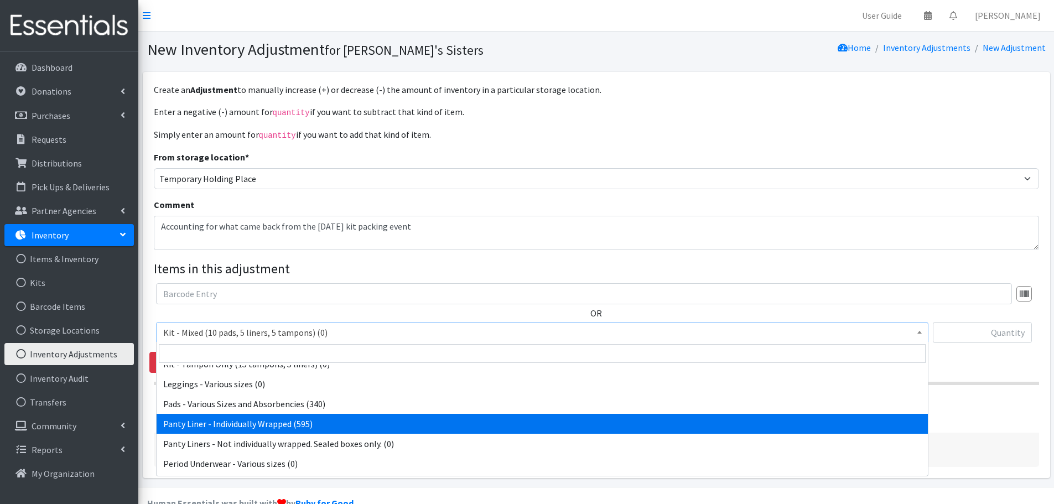
select select "10466"
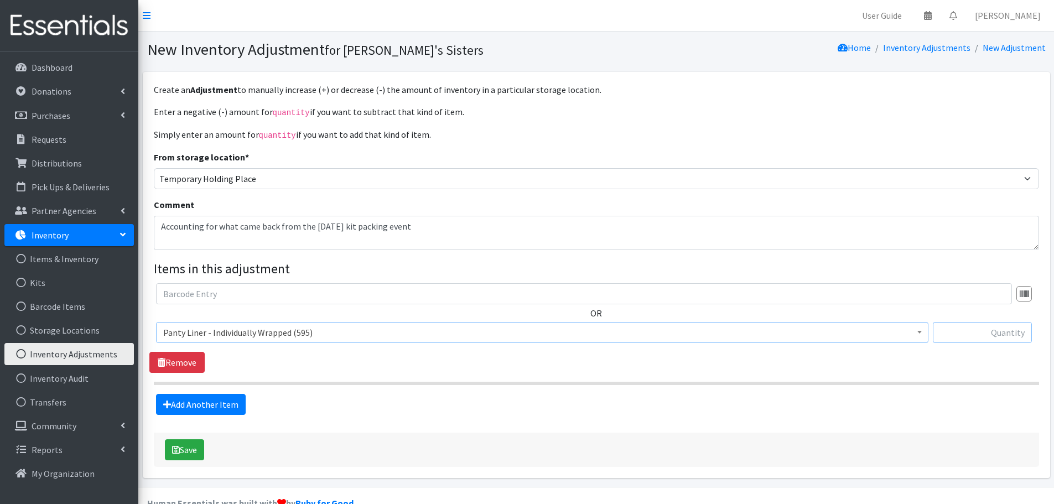
click at [996, 336] on input "text" at bounding box center [982, 332] width 99 height 21
type input "-17"
click at [234, 409] on link "Add Another Item" at bounding box center [201, 404] width 90 height 21
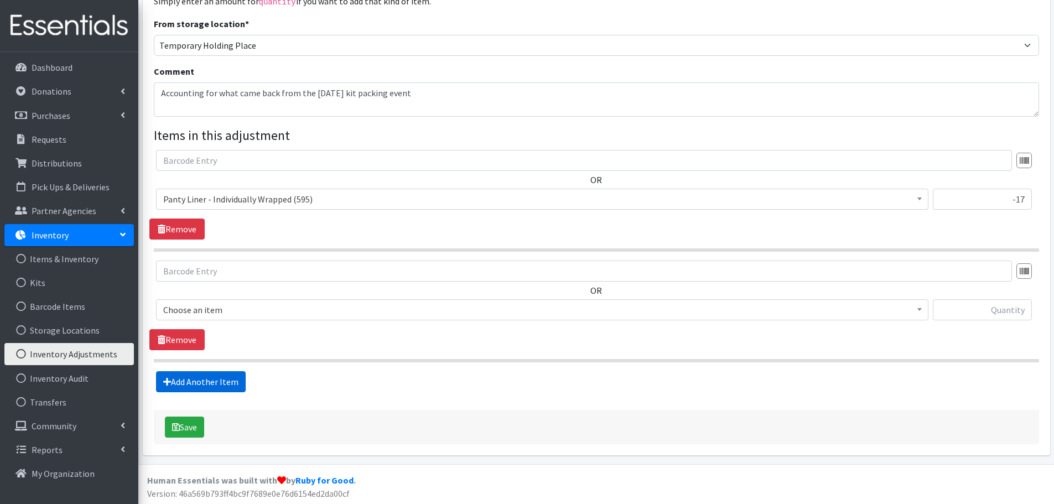
scroll to position [134, 0]
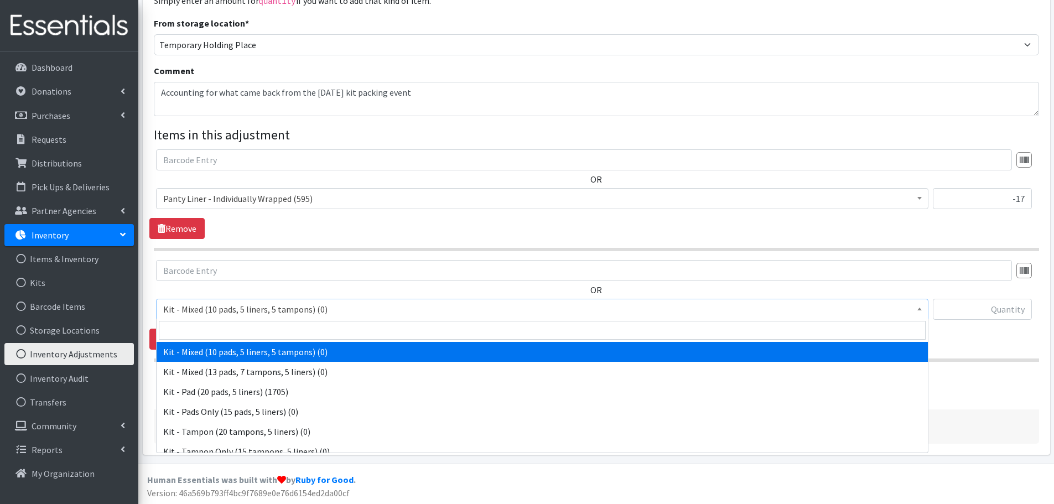
click at [235, 302] on span "Kit - Mixed (10 pads, 5 liners, 5 tampons) (0)" at bounding box center [542, 309] width 758 height 15
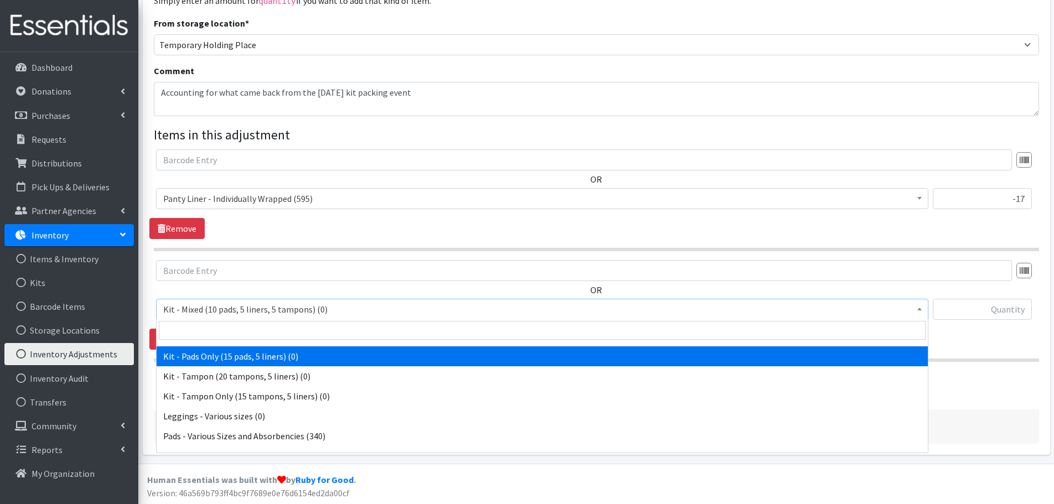
scroll to position [111, 0]
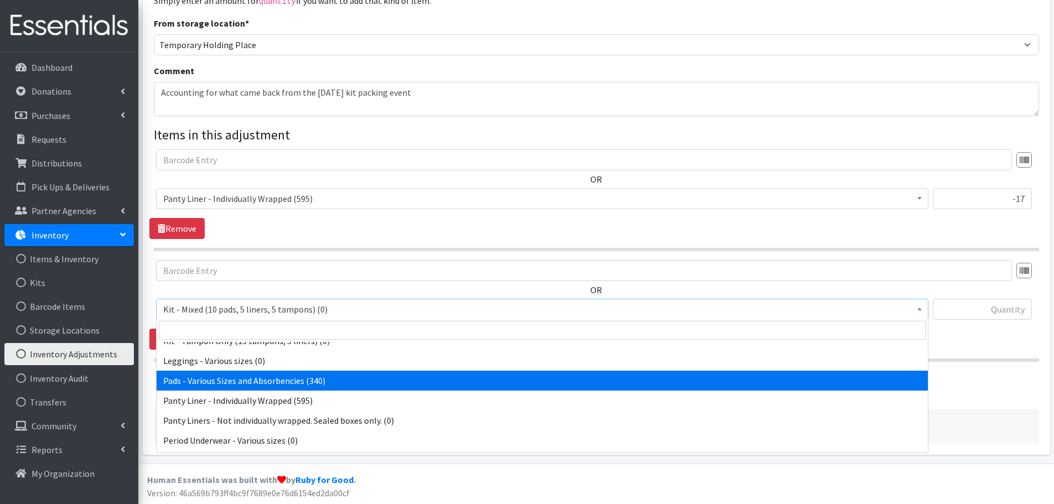
select select "10467"
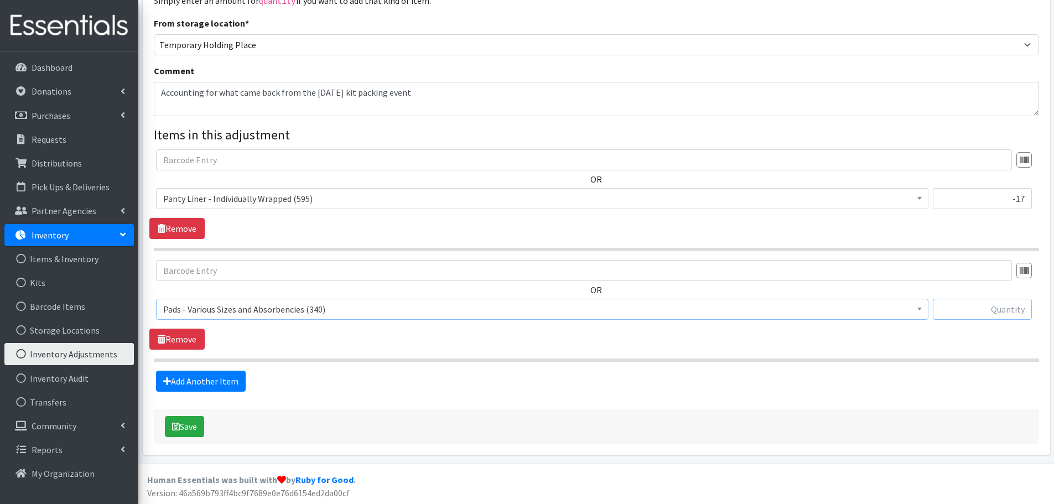
click at [961, 299] on input "text" at bounding box center [982, 309] width 99 height 21
type input "46"
click at [184, 423] on button "Save" at bounding box center [184, 426] width 39 height 21
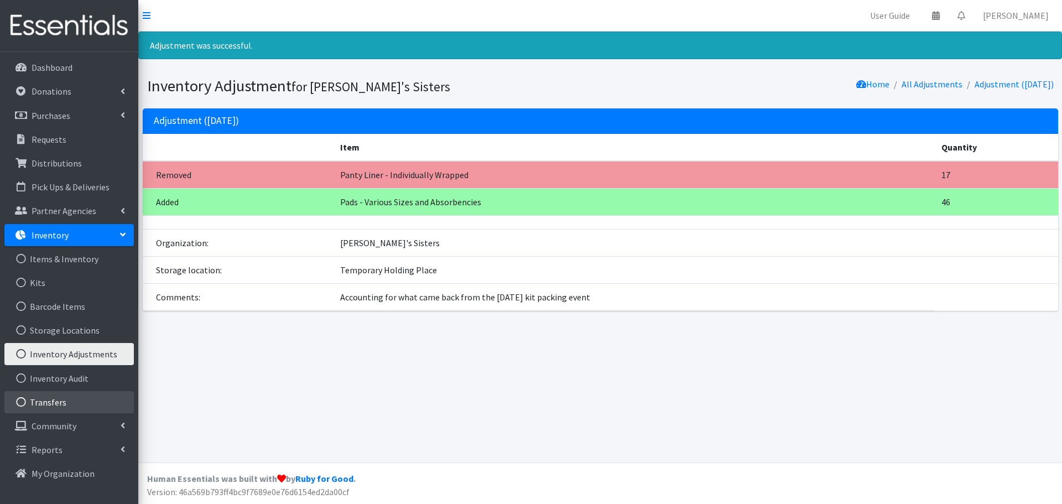
click at [75, 400] on link "Transfers" at bounding box center [68, 402] width 129 height 22
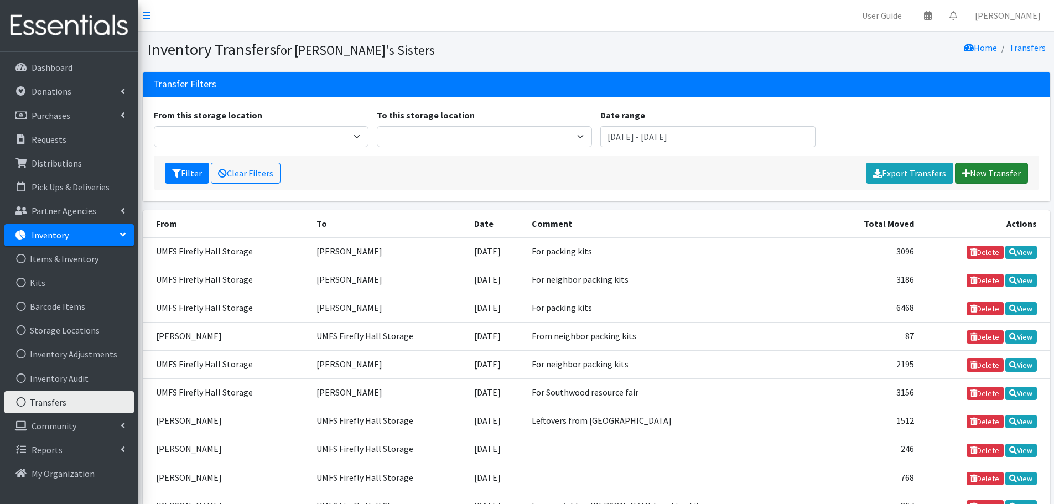
click at [1009, 178] on link "New Transfer" at bounding box center [991, 173] width 73 height 21
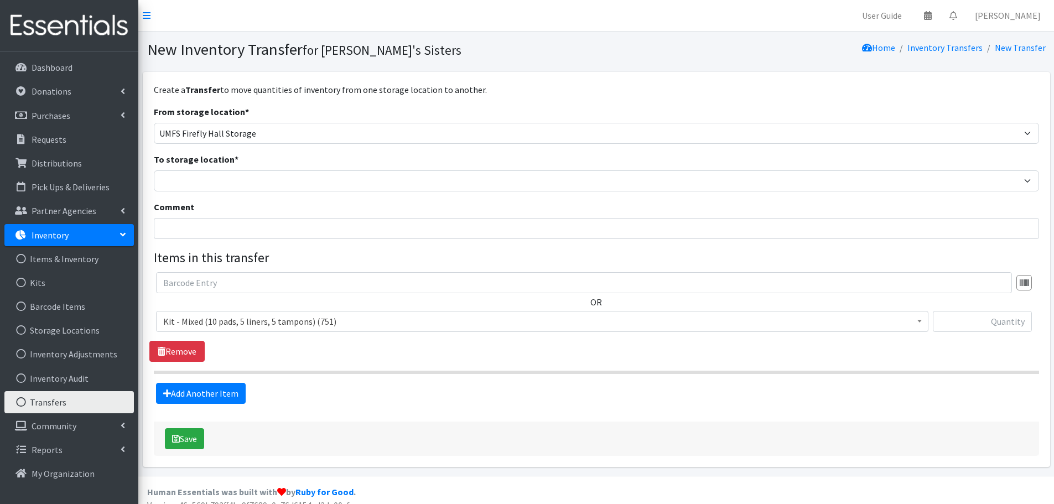
click at [212, 121] on div "From storage location * [PERSON_NAME] [PERSON_NAME] [PERSON_NAME] [PERSON_NAME]…" at bounding box center [596, 124] width 885 height 39
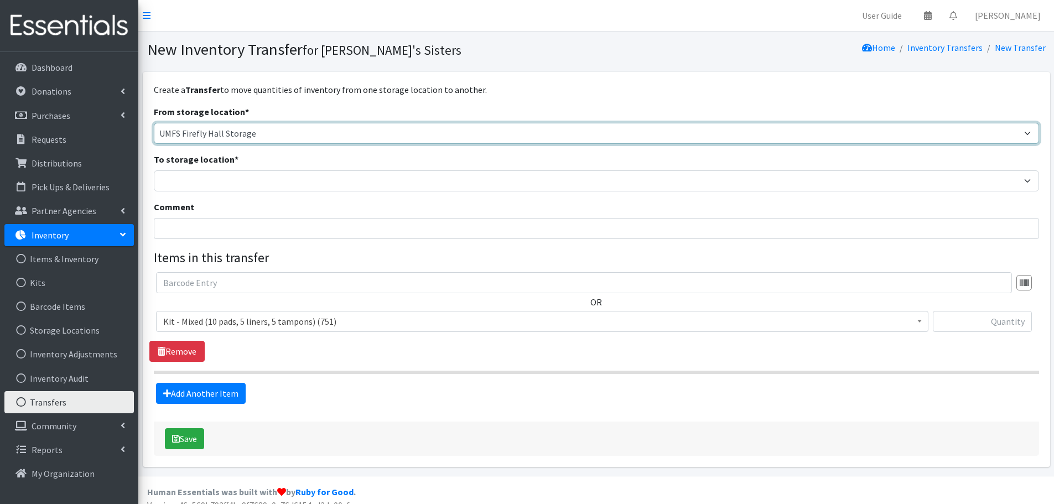
click at [212, 133] on select "[PERSON_NAME] [PERSON_NAME] [PERSON_NAME] [PERSON_NAME] [PERSON_NAME] [PERSON_N…" at bounding box center [596, 133] width 885 height 21
select select "311"
click at [154, 123] on select "Brittany Averette Erika Bedwell Heather Lennon Jennifer Taylor Laura Davidson L…" at bounding box center [596, 133] width 885 height 21
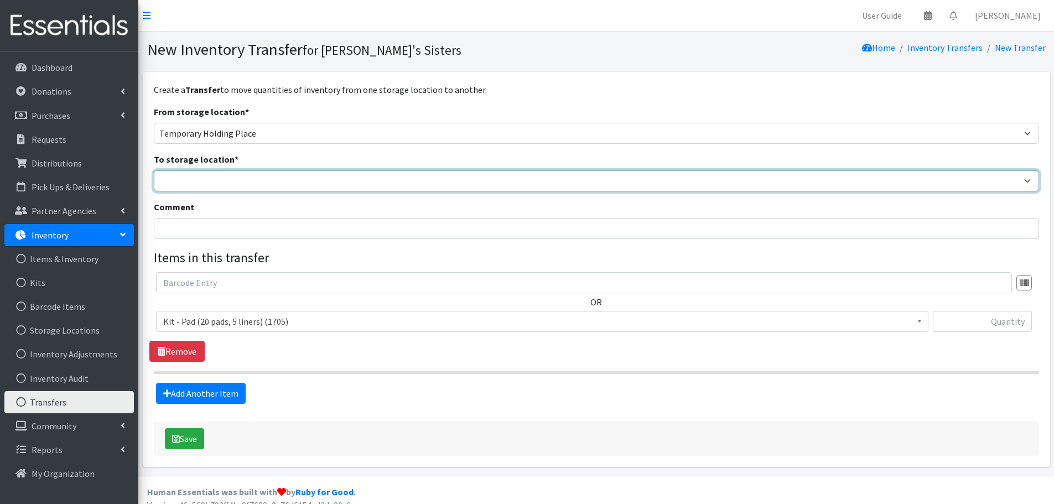
click at [192, 179] on select "Brittany Averette Erika Bedwell Heather Lennon Jennifer Taylor Laura Davidson L…" at bounding box center [596, 180] width 885 height 21
select select "473"
click at [154, 170] on select "Brittany Averette Erika Bedwell Heather Lennon Jennifer Taylor Laura Davidson L…" at bounding box center [596, 180] width 885 height 21
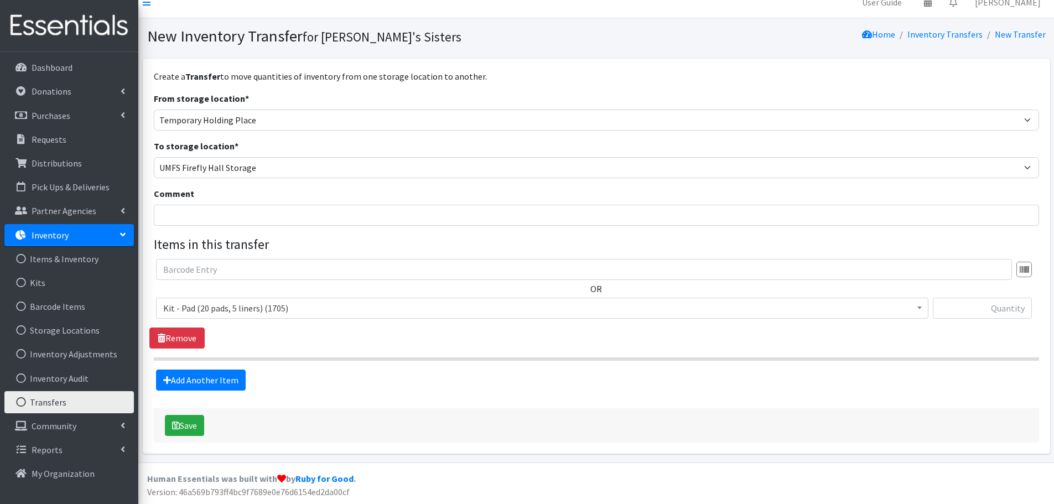
click at [600, 197] on div "Comment" at bounding box center [596, 206] width 885 height 39
click at [587, 216] on input "Comment" at bounding box center [596, 215] width 885 height 21
click at [171, 216] on input "For [DATE] kit packing" at bounding box center [596, 215] width 885 height 21
type input "From [DATE] kit packing"
click at [964, 309] on input "text" at bounding box center [982, 308] width 99 height 21
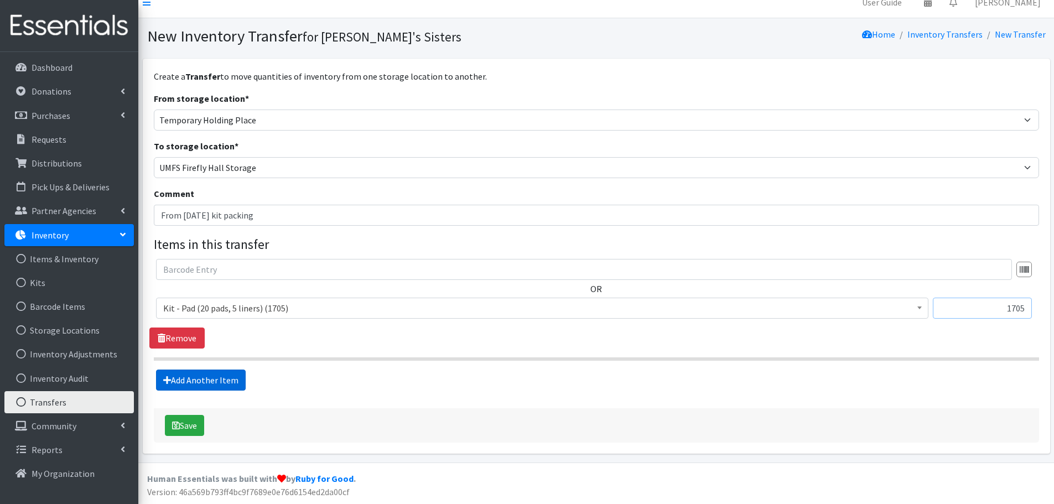
type input "1705"
click at [221, 386] on link "Add Another Item" at bounding box center [201, 380] width 90 height 21
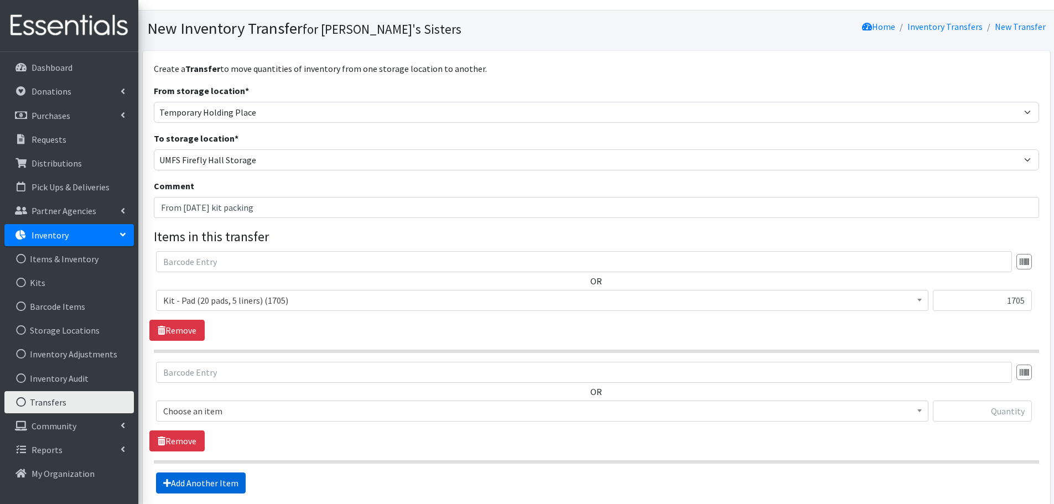
scroll to position [124, 0]
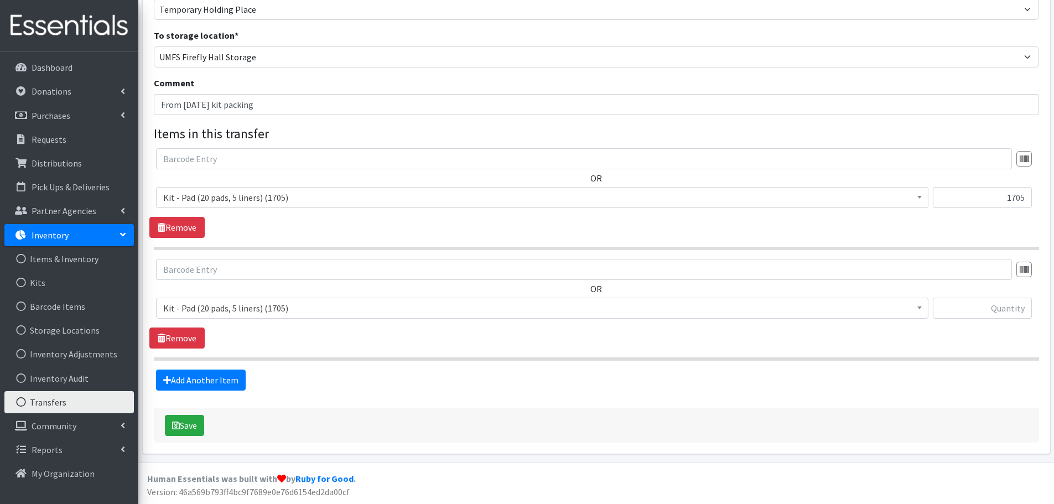
click at [340, 316] on span "Kit - Pad (20 pads, 5 liners) (1705)" at bounding box center [542, 307] width 758 height 15
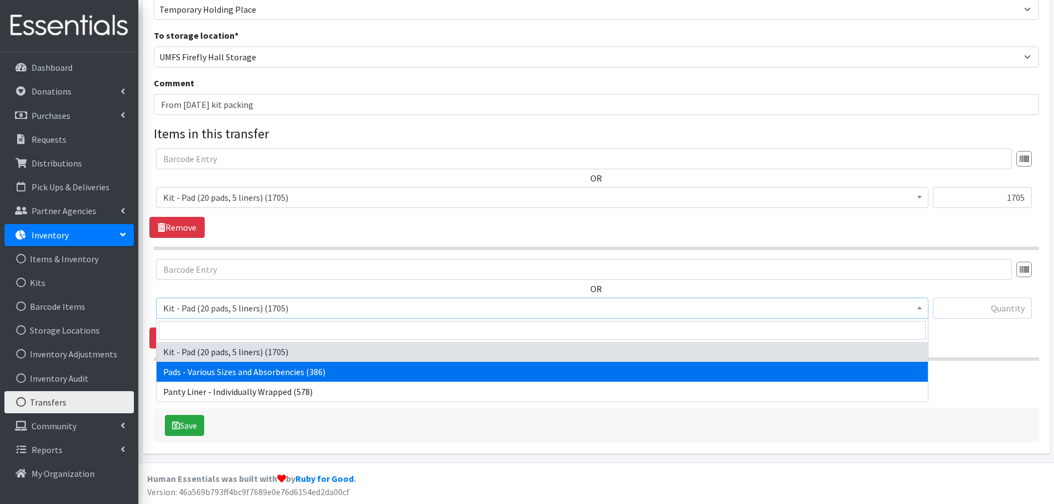
select select "10467"
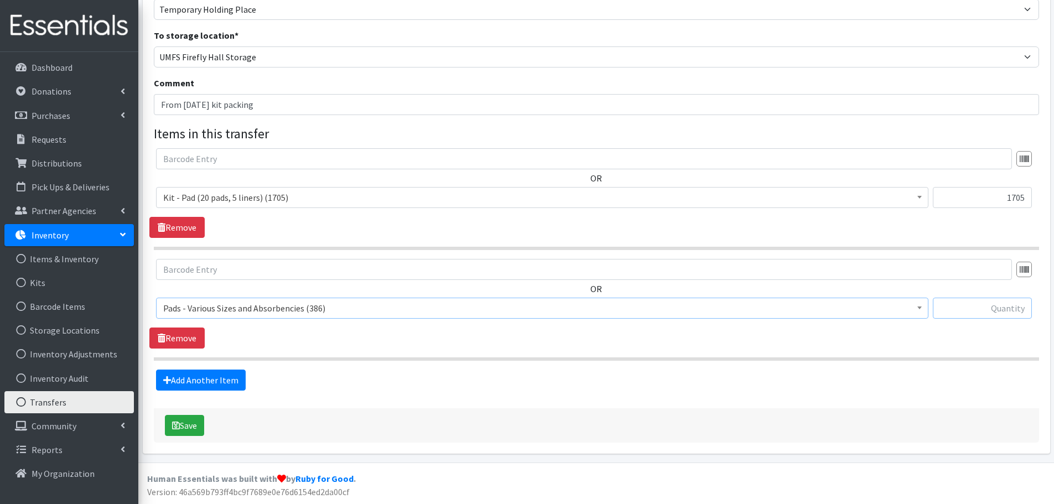
click at [969, 318] on input "text" at bounding box center [982, 308] width 99 height 21
type input "386"
click at [181, 381] on link "Add Another Item" at bounding box center [201, 380] width 90 height 21
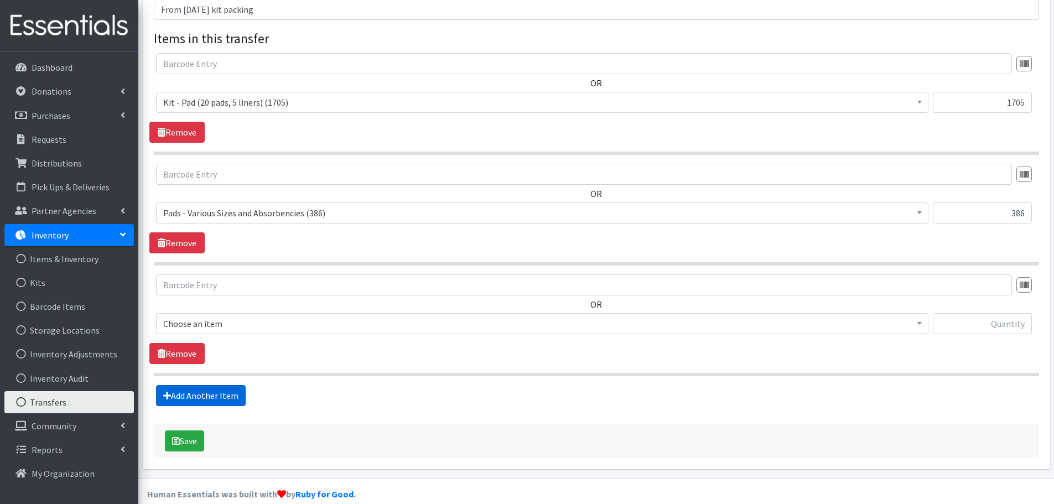
scroll to position [235, 0]
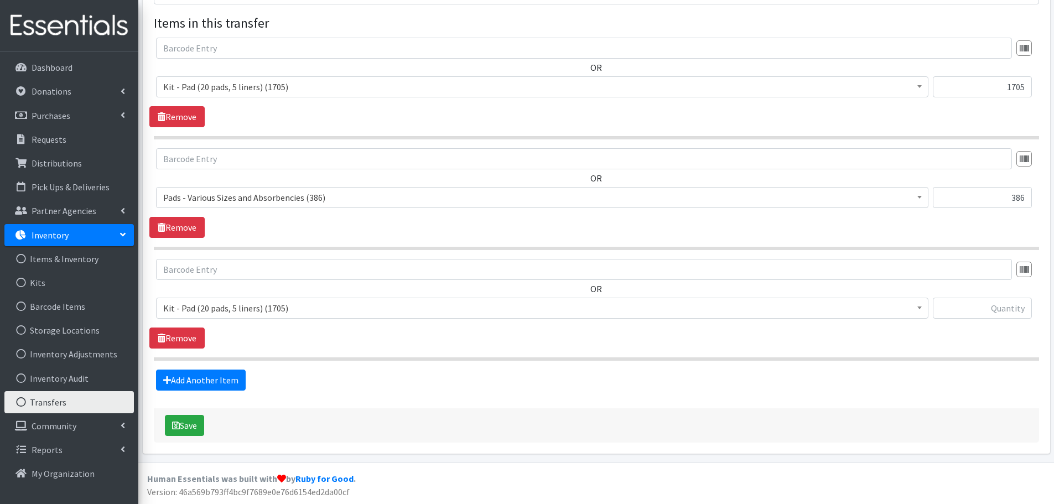
click at [387, 305] on span "Kit - Pad (20 pads, 5 liners) (1705)" at bounding box center [542, 307] width 758 height 15
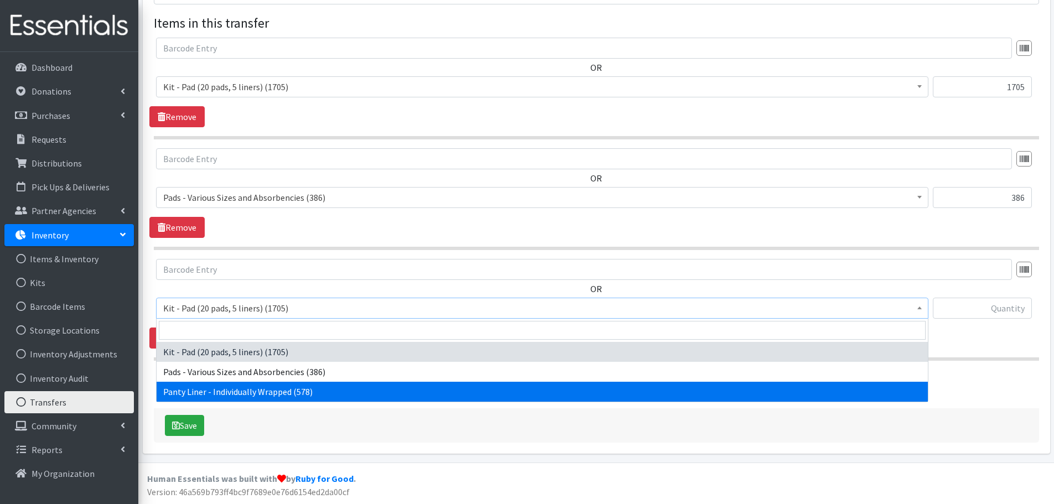
select select "10466"
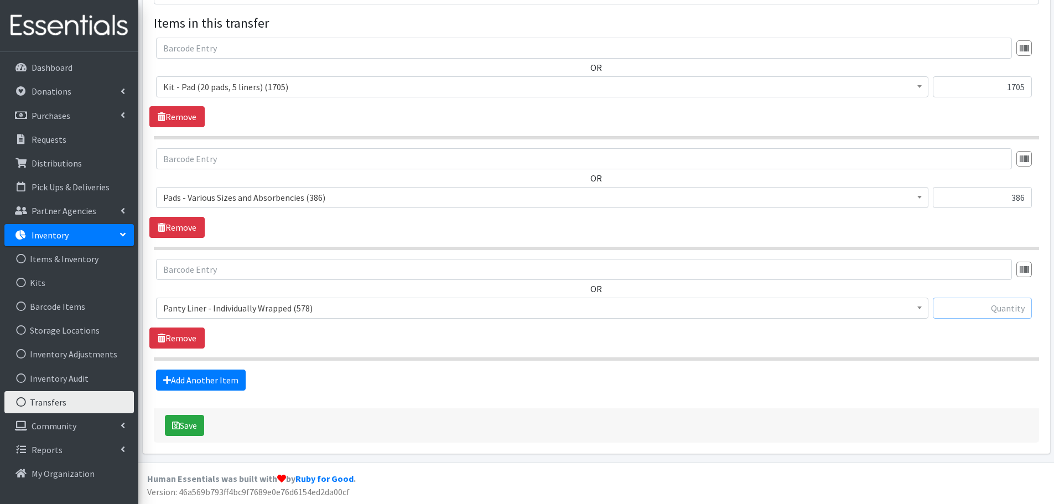
click at [993, 313] on input "text" at bounding box center [982, 308] width 99 height 21
type input "578"
click at [198, 422] on button "Save" at bounding box center [184, 425] width 39 height 21
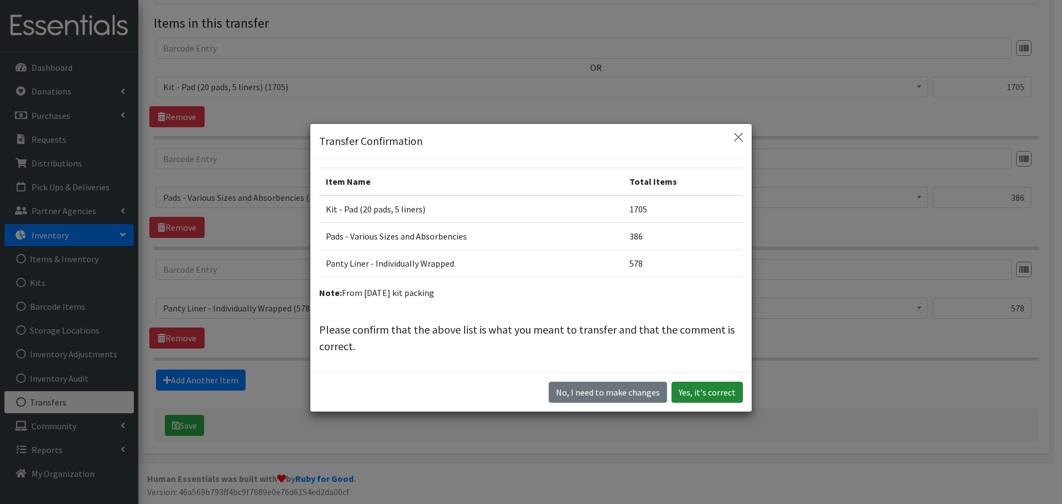
click at [703, 395] on button "Yes, it's correct" at bounding box center [707, 392] width 71 height 21
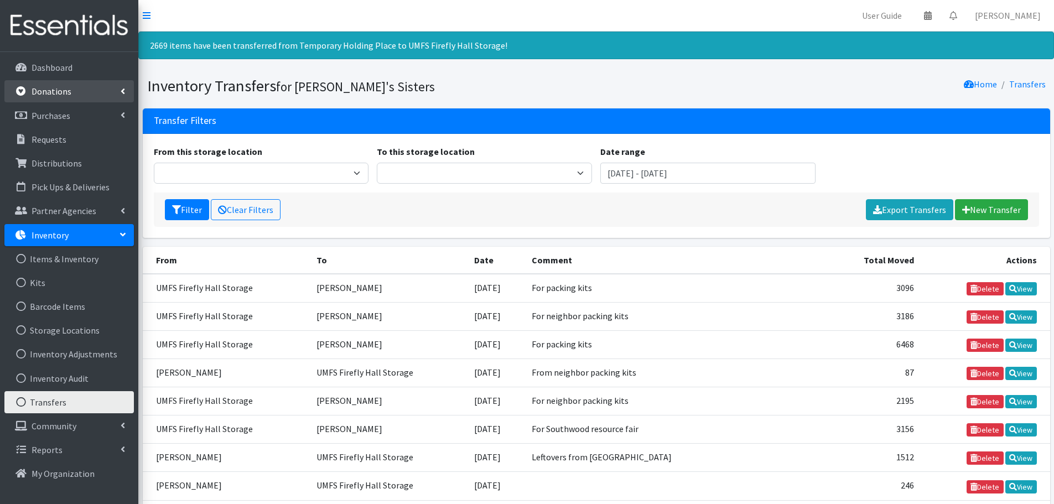
click at [63, 96] on p "Donations" at bounding box center [52, 91] width 40 height 11
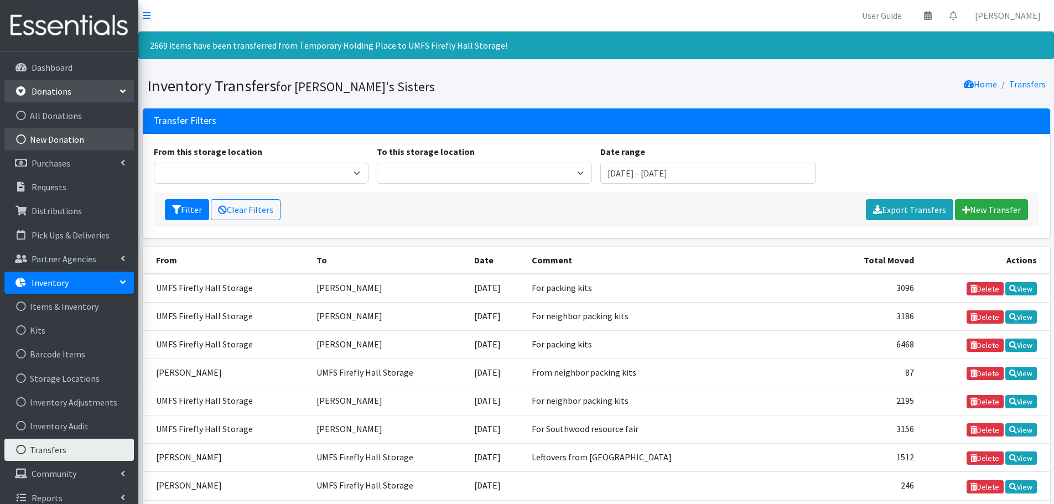
click at [55, 137] on link "New Donation" at bounding box center [68, 139] width 129 height 22
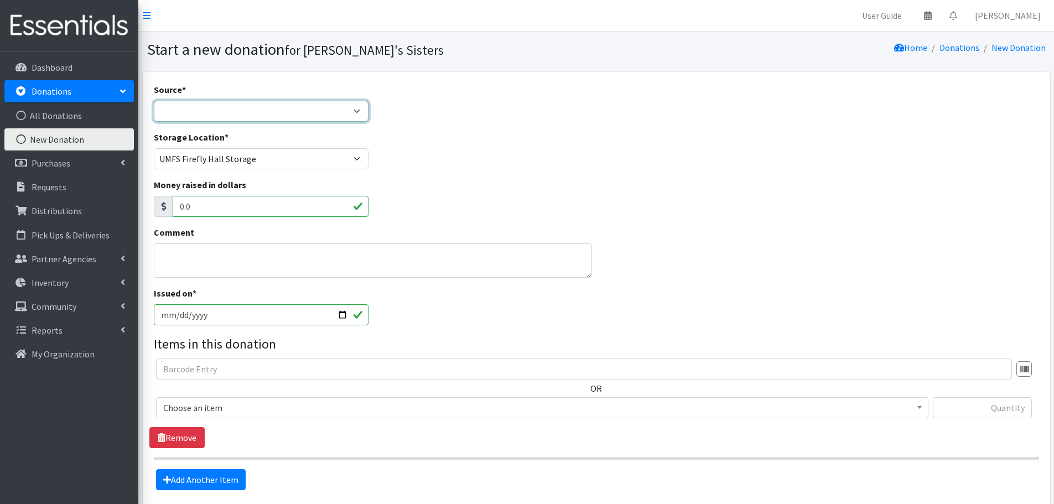
click at [273, 108] on select "Product Drive Manufacturer Donation Site Misc. Donation" at bounding box center [261, 111] width 215 height 21
select select "Misc. Donation"
click at [154, 101] on select "Product Drive Manufacturer Donation Site Misc. Donation" at bounding box center [261, 111] width 215 height 21
click at [236, 255] on textarea "Comment" at bounding box center [373, 260] width 439 height 34
type textarea "From attendees of [DATE] kit packing"
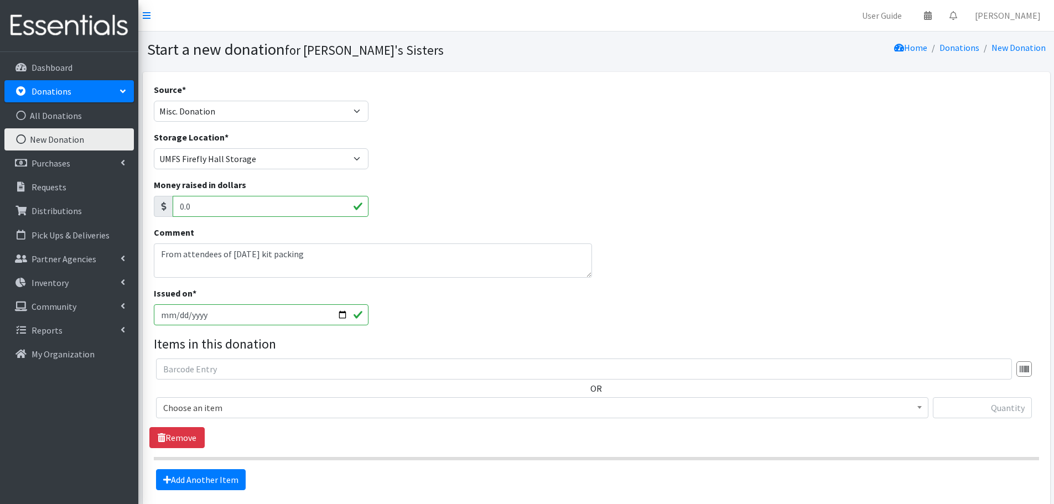
click at [338, 317] on input "2025-08-21" at bounding box center [261, 314] width 215 height 21
type input "[DATE]"
click at [232, 412] on span "Choose an item" at bounding box center [542, 407] width 758 height 15
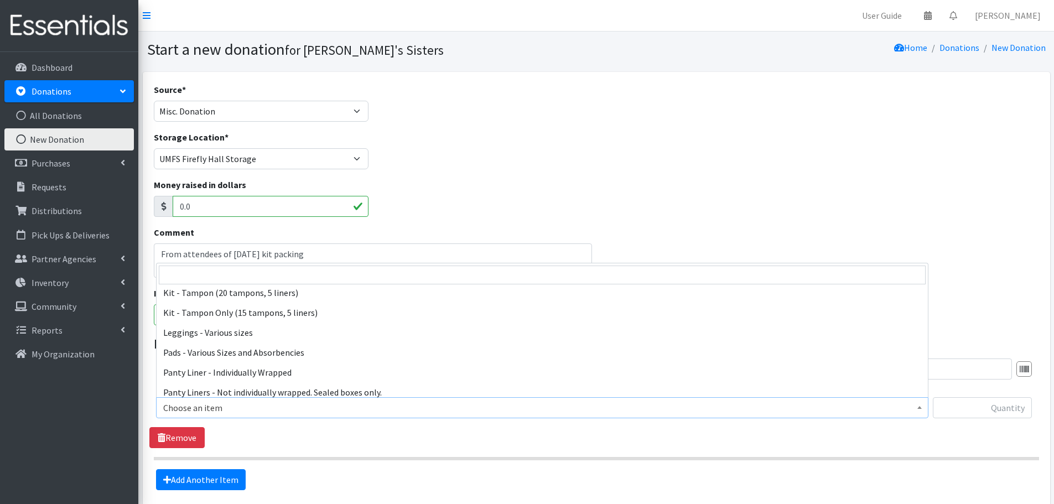
scroll to position [111, 0]
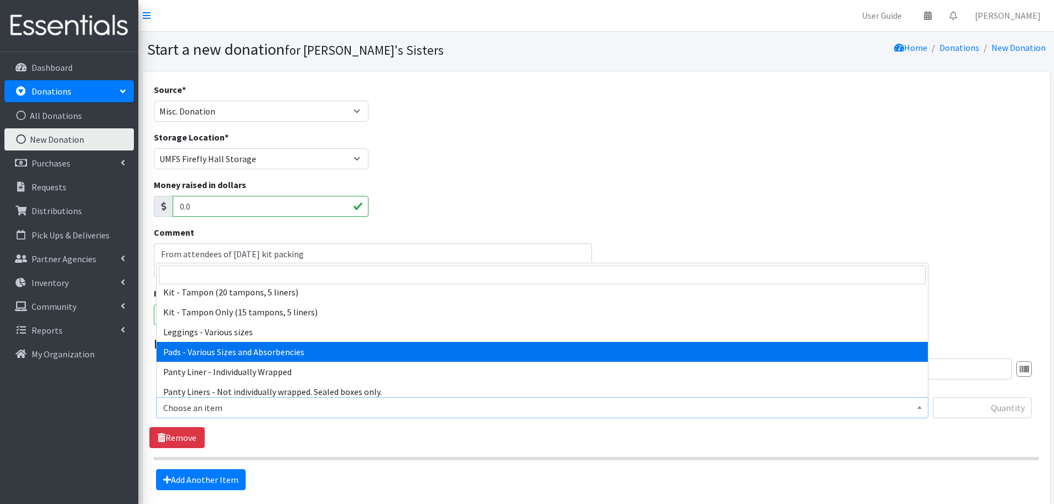
select select "10467"
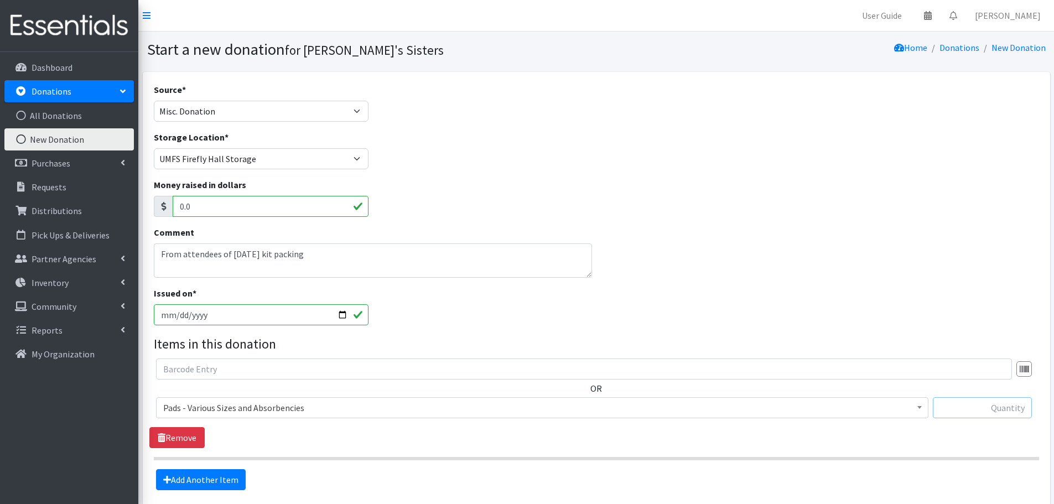
click at [952, 403] on input "text" at bounding box center [982, 407] width 99 height 21
paste input "478"
type input "478"
click at [202, 474] on link "Add Another Item" at bounding box center [201, 479] width 90 height 21
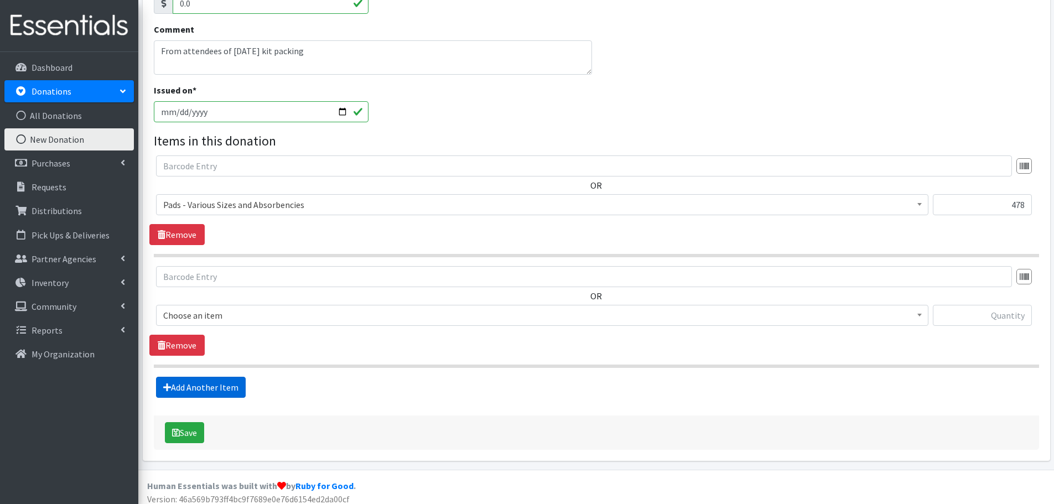
scroll to position [210, 0]
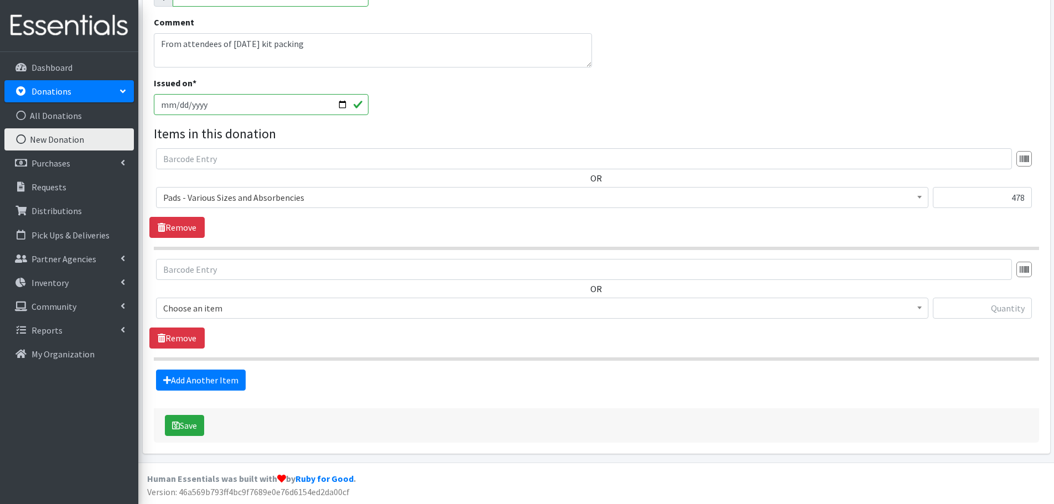
click at [240, 314] on span "Choose an item" at bounding box center [542, 307] width 758 height 15
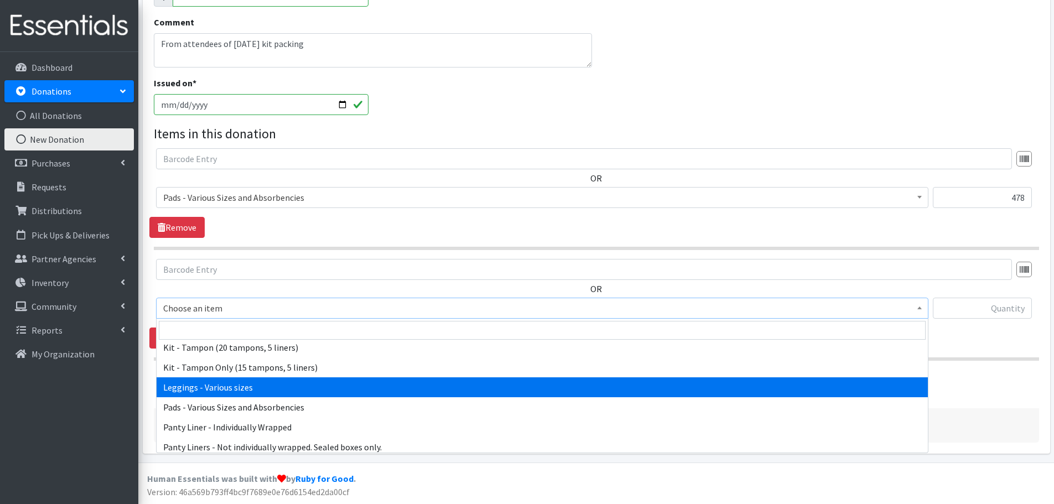
scroll to position [166, 0]
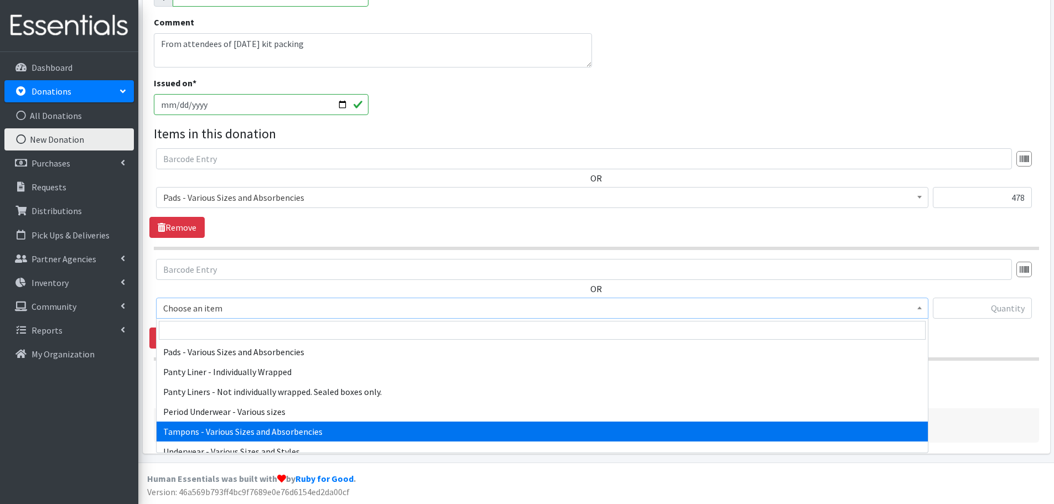
select select "10562"
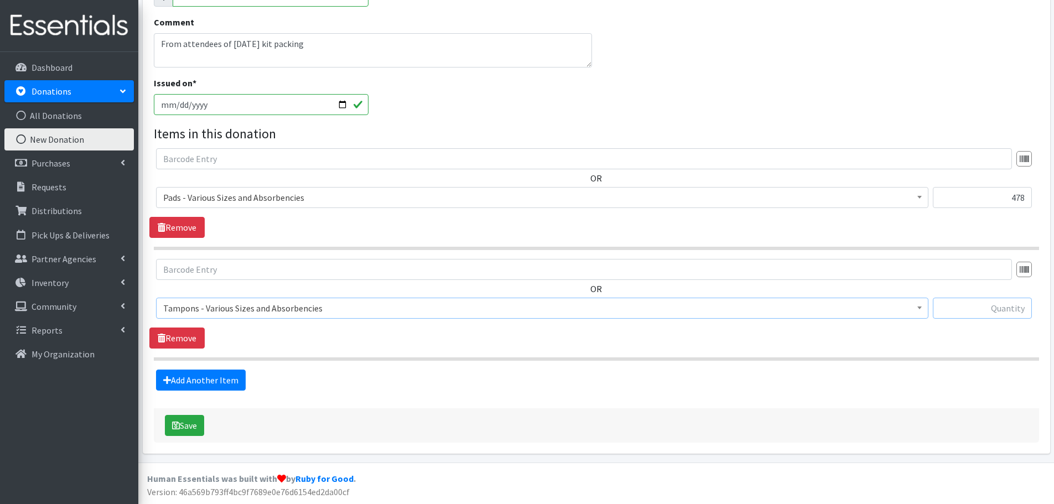
click at [978, 308] on input "text" at bounding box center [982, 308] width 99 height 21
paste input "102"
type input "102"
click at [201, 382] on link "Add Another Item" at bounding box center [201, 380] width 90 height 21
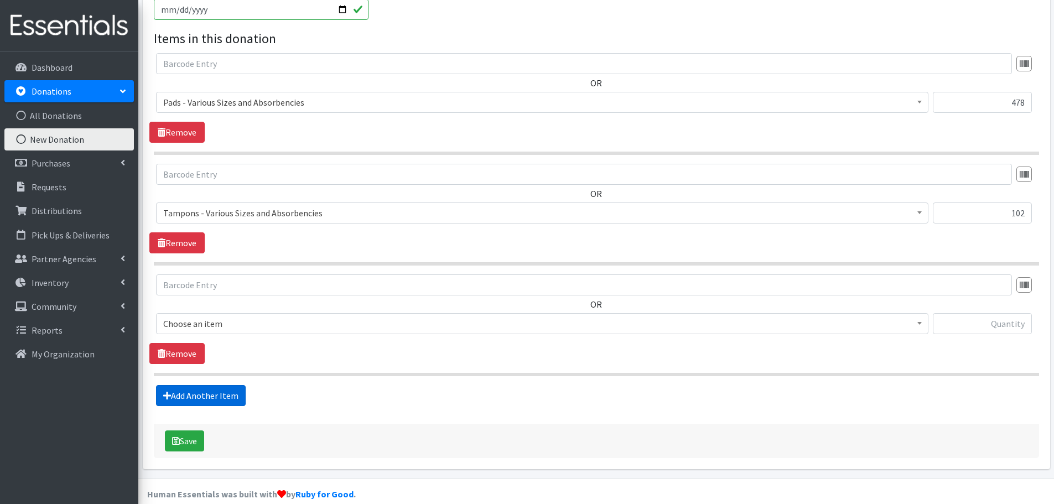
scroll to position [321, 0]
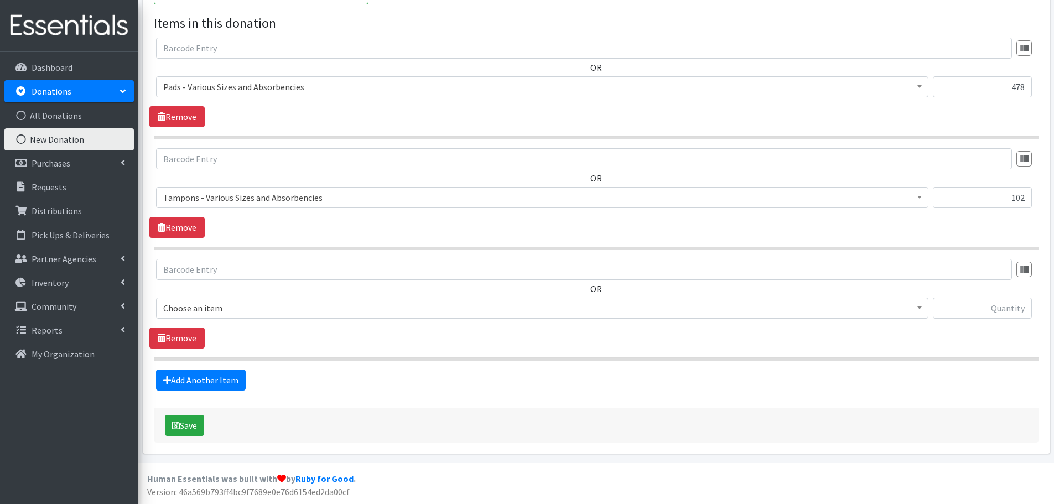
click at [243, 315] on span "Choose an item" at bounding box center [542, 307] width 758 height 15
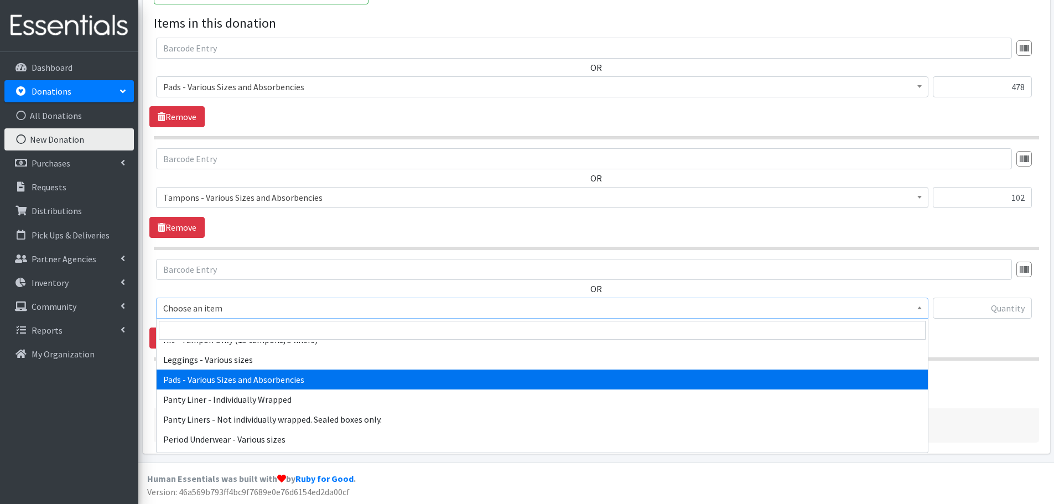
scroll to position [166, 0]
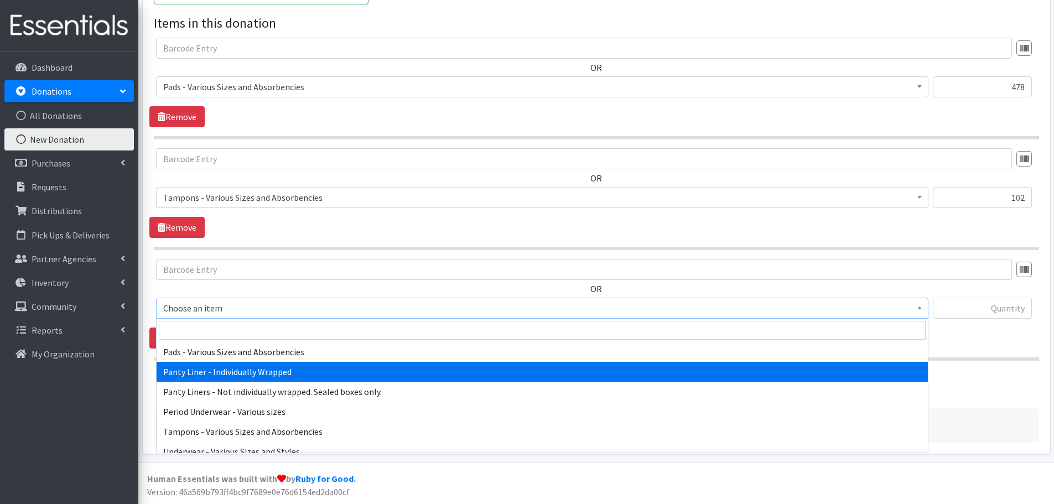
select select "10466"
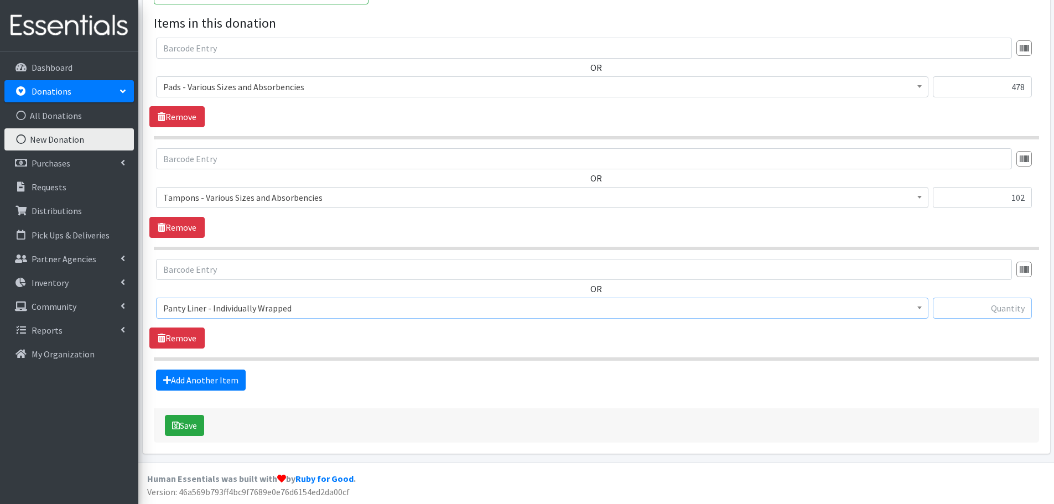
drag, startPoint x: 974, startPoint y: 318, endPoint x: 973, endPoint y: 299, distance: 18.3
click at [974, 316] on input "text" at bounding box center [982, 308] width 99 height 21
paste input "72"
type input "72"
click at [202, 423] on button "Save" at bounding box center [184, 425] width 39 height 21
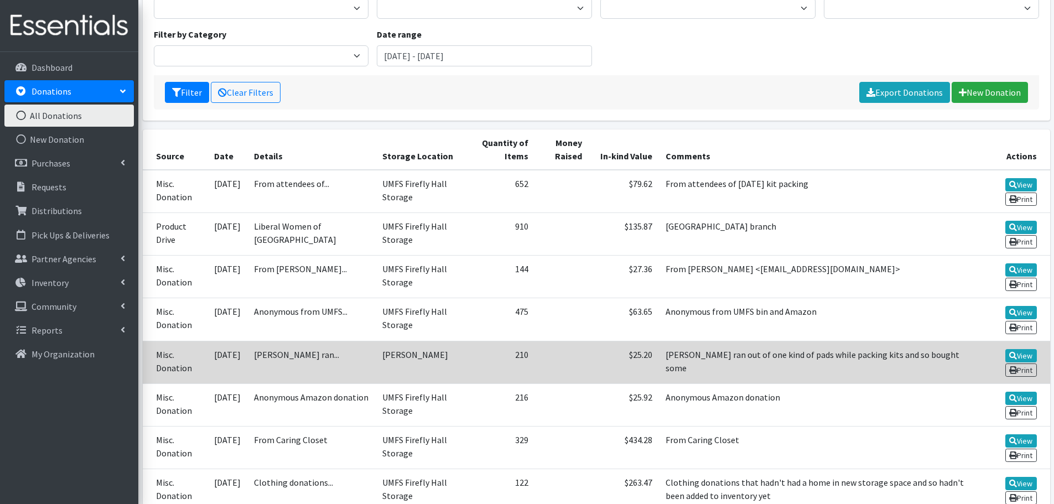
scroll to position [55, 0]
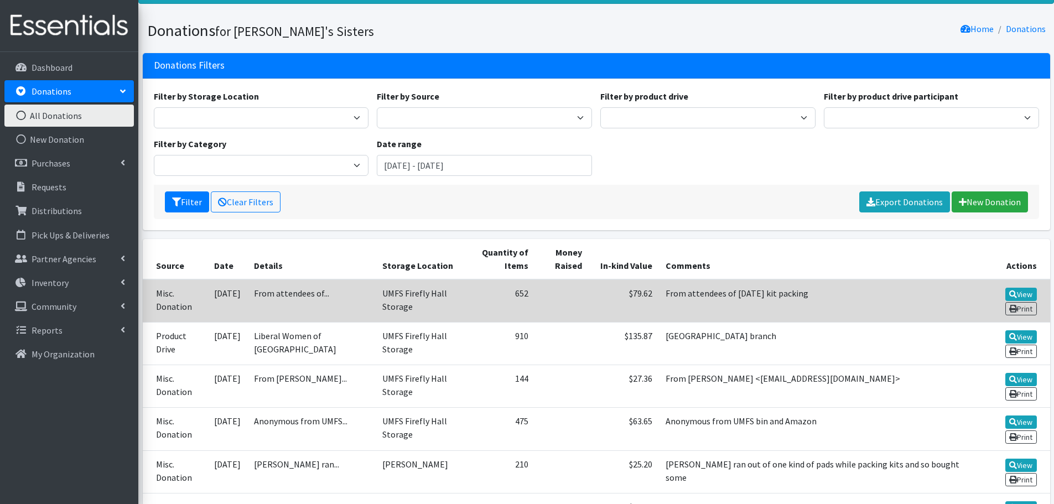
drag, startPoint x: 652, startPoint y: 295, endPoint x: 809, endPoint y: 297, distance: 156.6
click at [809, 297] on td "From attendees of [DATE] kit packing" at bounding box center [821, 300] width 324 height 43
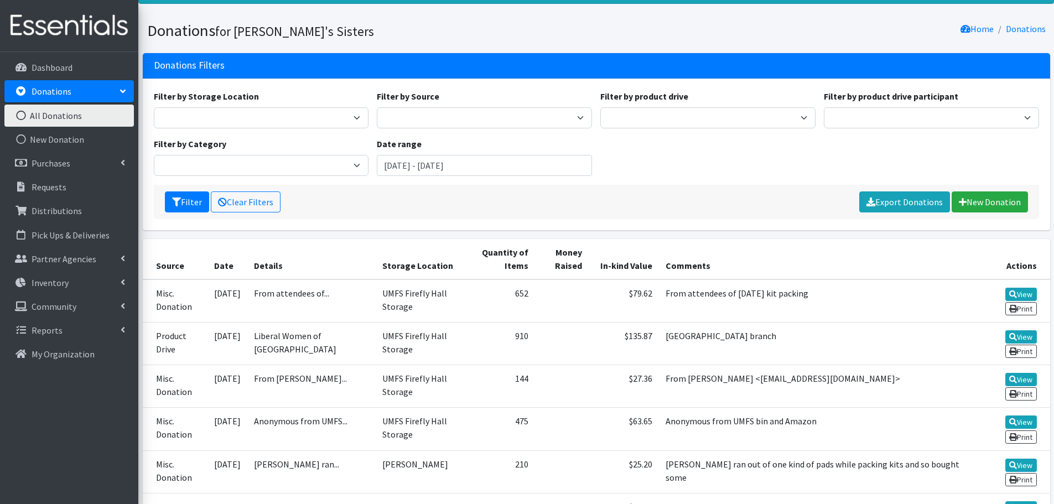
copy td "From attendees of [DATE] kit packing"
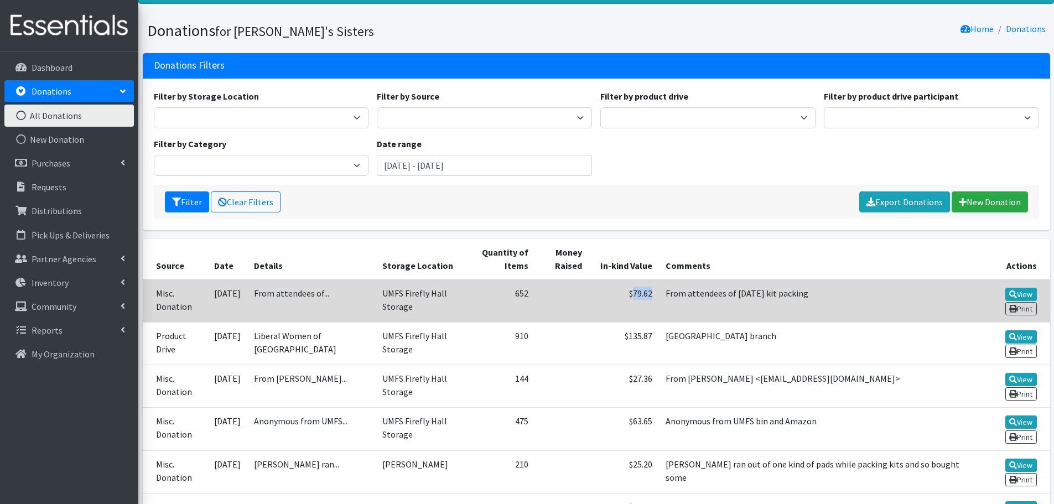
drag, startPoint x: 620, startPoint y: 295, endPoint x: 638, endPoint y: 295, distance: 18.3
click at [638, 295] on td "$79.62" at bounding box center [624, 300] width 70 height 43
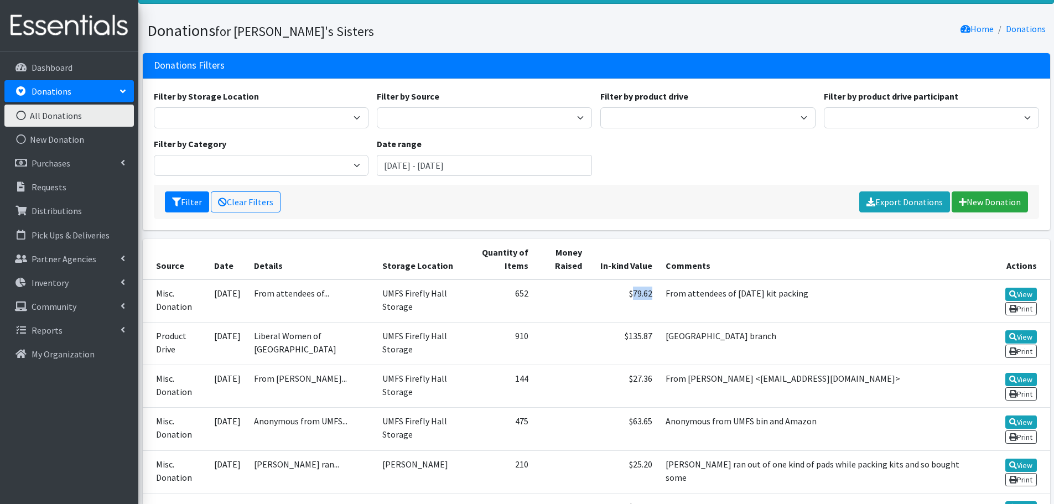
copy td "79.62"
click at [990, 204] on link "New Donation" at bounding box center [990, 201] width 76 height 21
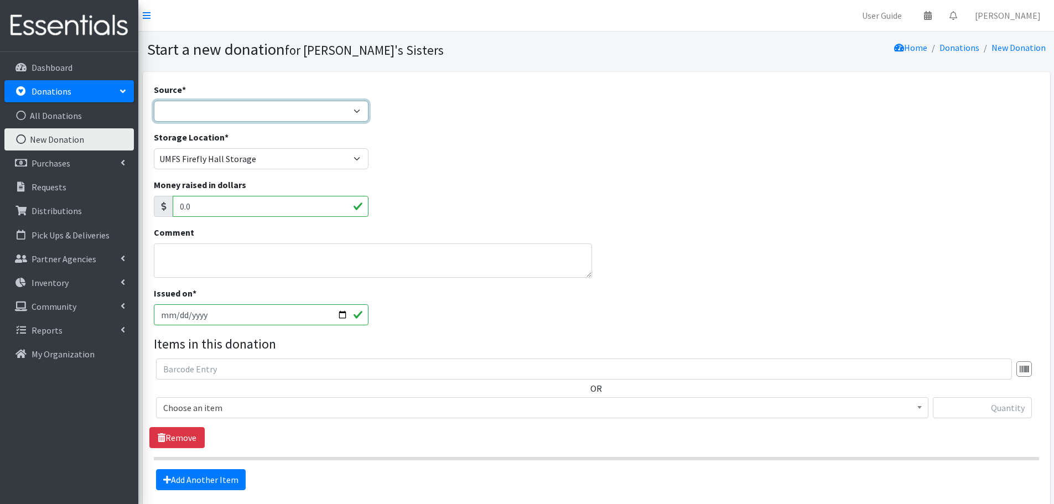
click at [205, 112] on select "Product Drive Manufacturer Donation Site Misc. Donation" at bounding box center [261, 111] width 215 height 21
select select "Misc. Donation"
click at [154, 101] on select "Product Drive Manufacturer Donation Site Misc. Donation" at bounding box center [261, 111] width 215 height 21
click at [212, 263] on textarea "Comment" at bounding box center [373, 260] width 439 height 34
type textarea "From attendees of CIS rep's meeting"
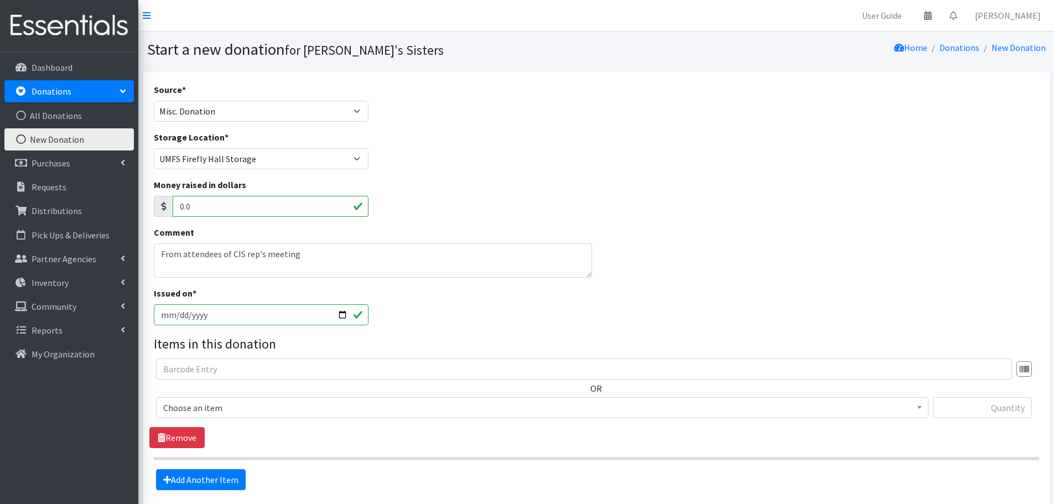
click at [342, 317] on input "[DATE]" at bounding box center [261, 314] width 215 height 21
click at [341, 312] on input "[DATE]" at bounding box center [261, 314] width 215 height 21
type input "[DATE]"
click at [250, 410] on span "Choose an item" at bounding box center [542, 407] width 758 height 15
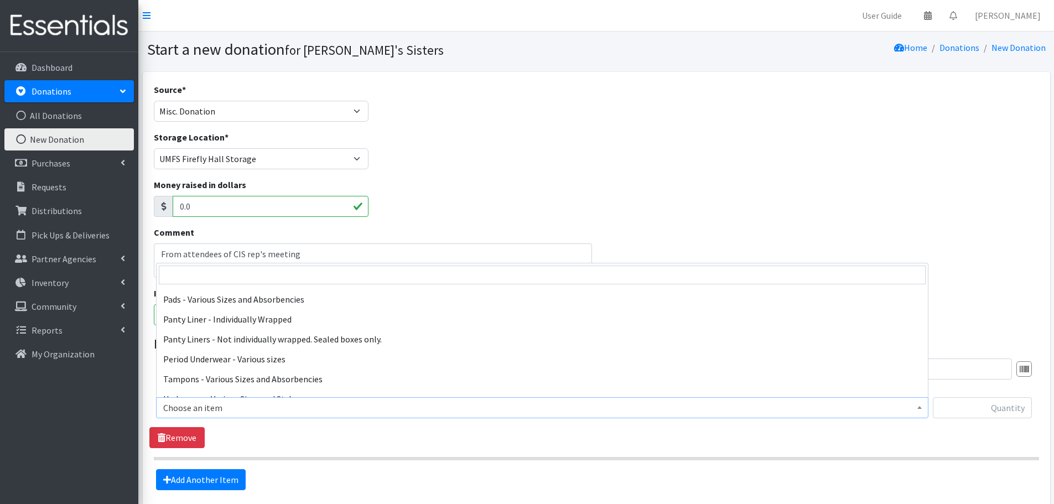
scroll to position [166, 0]
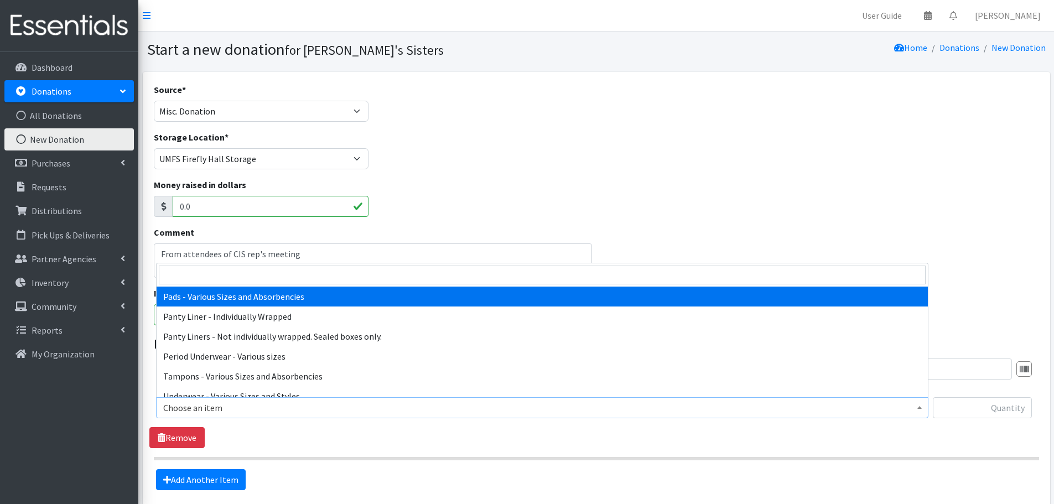
select select "10467"
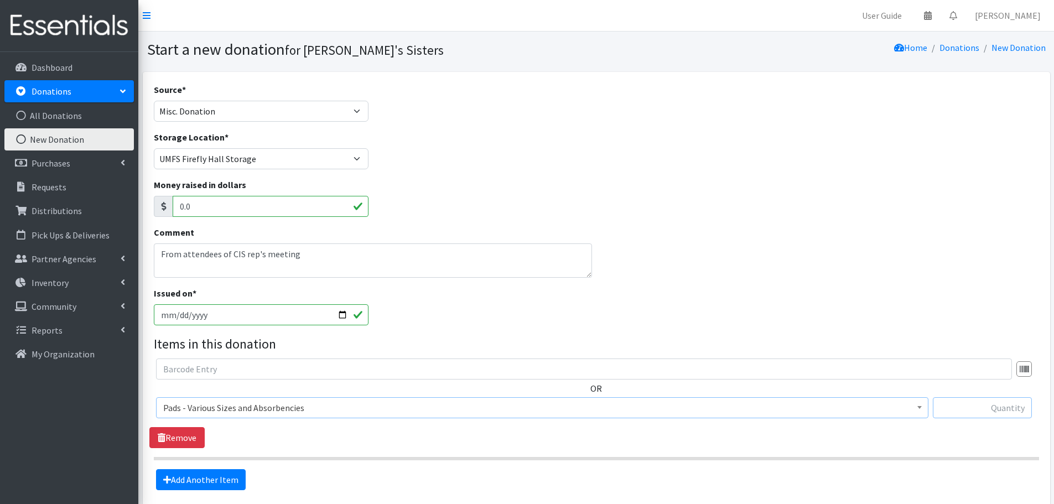
click at [985, 409] on input "text" at bounding box center [982, 407] width 99 height 21
paste input "296"
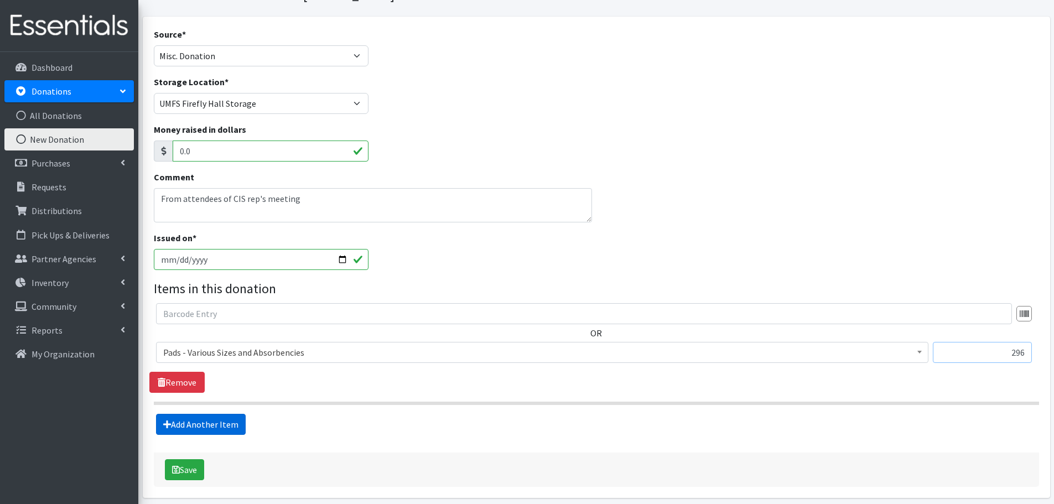
type input "296"
click at [226, 428] on link "Add Another Item" at bounding box center [201, 424] width 90 height 21
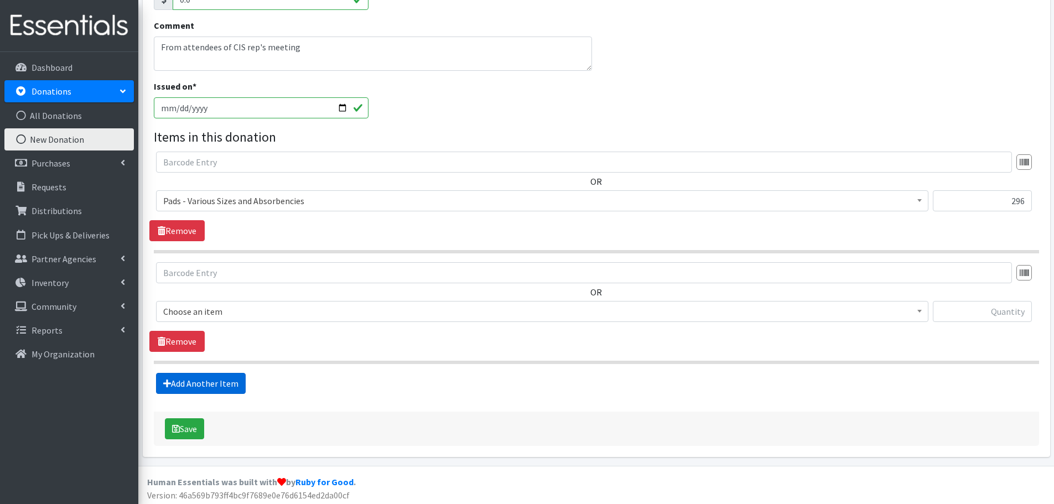
scroll to position [210, 0]
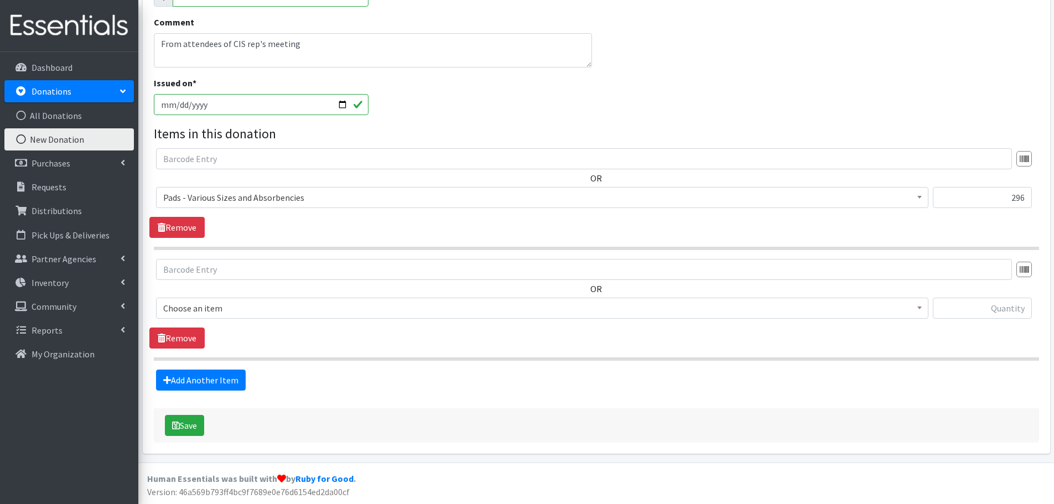
click at [261, 305] on span "Choose an item" at bounding box center [542, 307] width 758 height 15
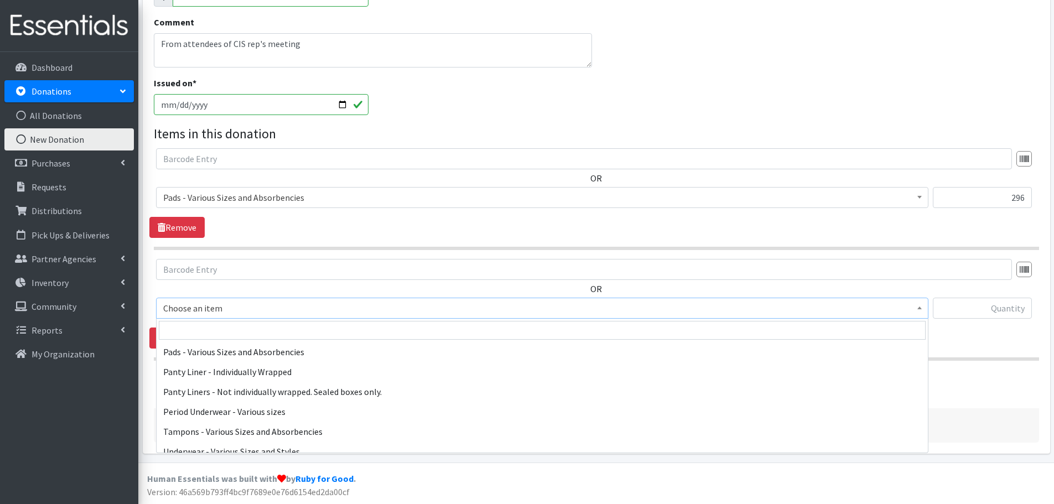
scroll to position [175, 0]
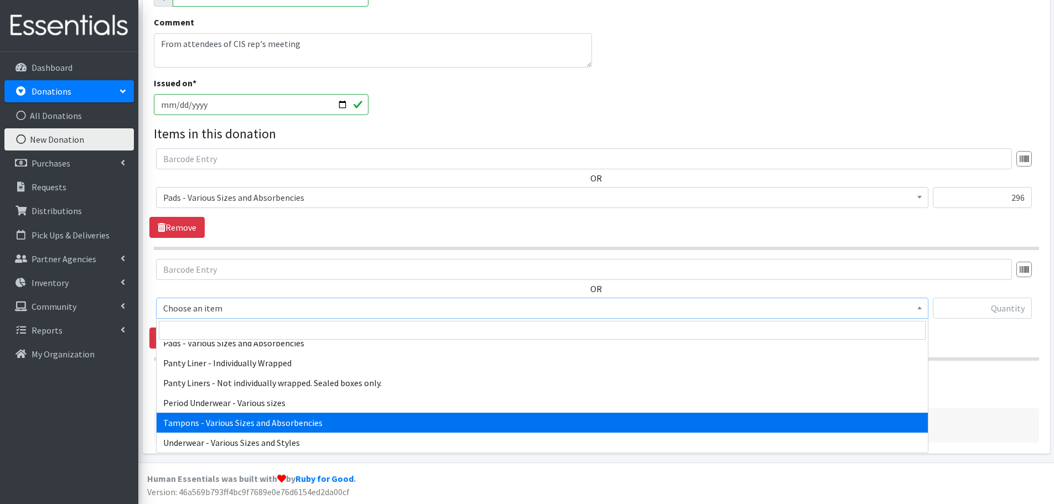
select select "10562"
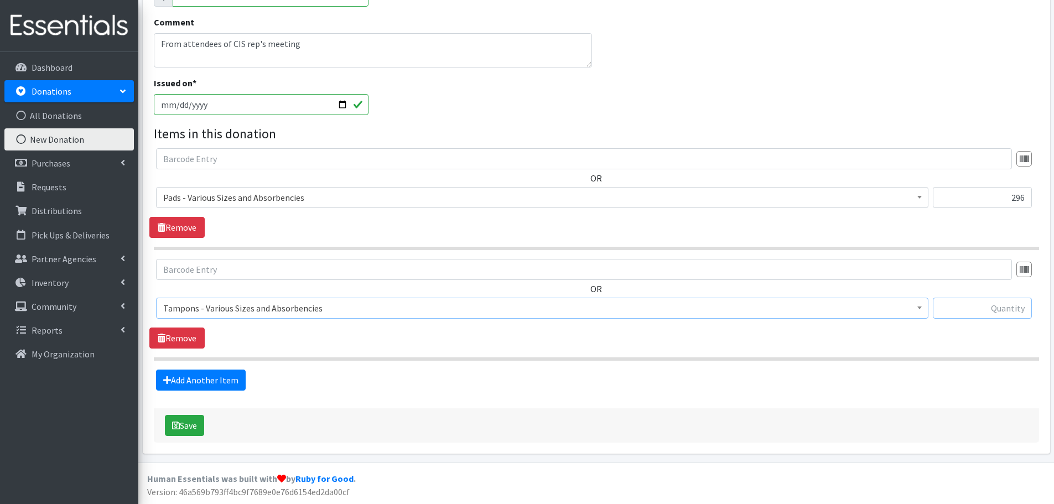
click at [1011, 309] on input "text" at bounding box center [982, 308] width 99 height 21
paste input "223"
type input "223"
click at [187, 385] on link "Add Another Item" at bounding box center [201, 380] width 90 height 21
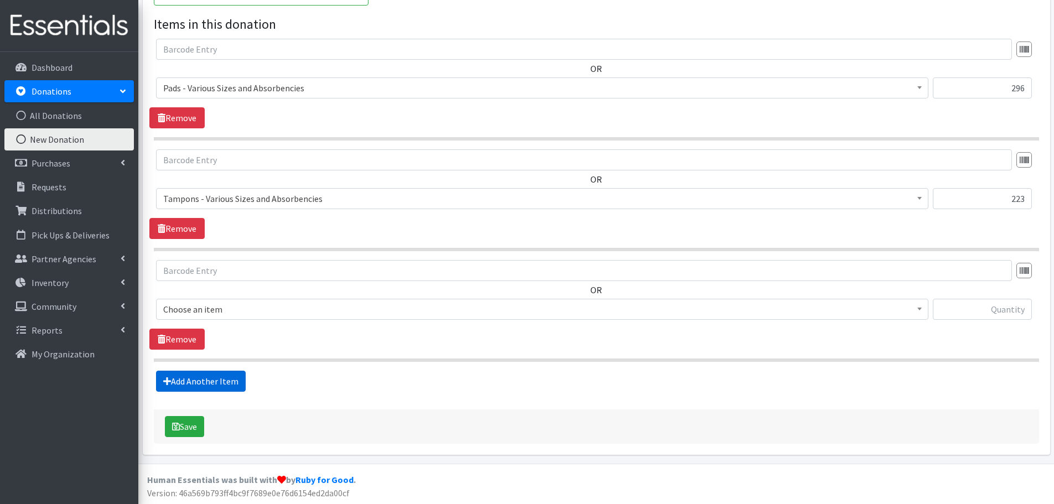
scroll to position [321, 0]
click at [236, 310] on span "Choose an item" at bounding box center [542, 307] width 758 height 15
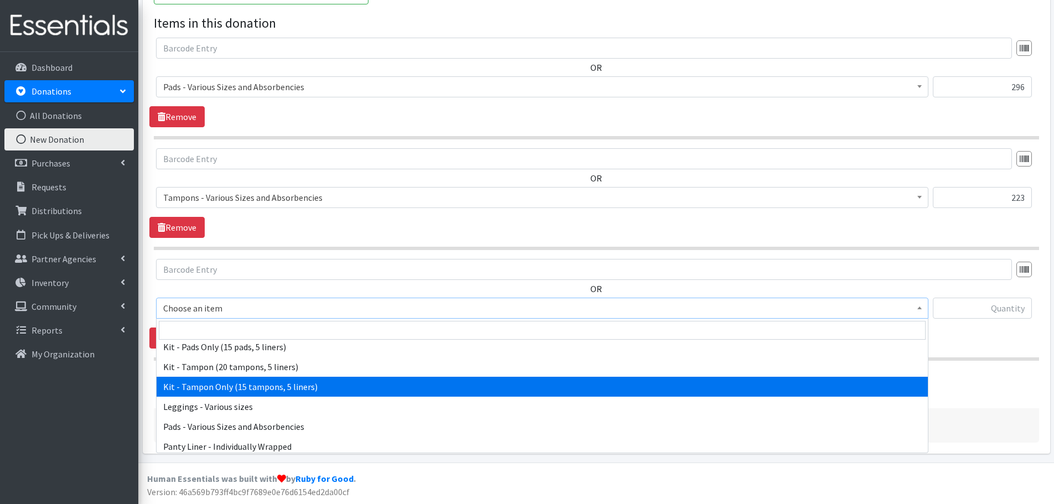
scroll to position [166, 0]
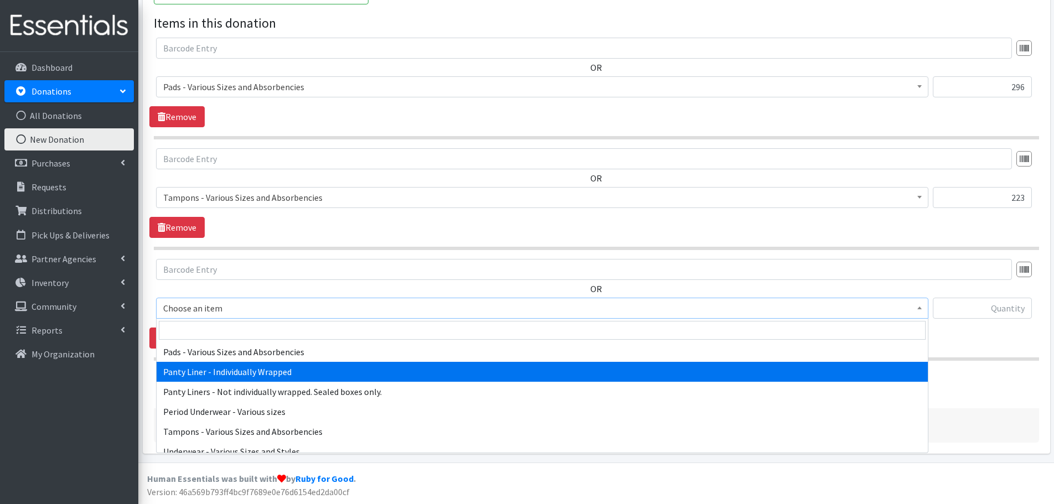
select select "10466"
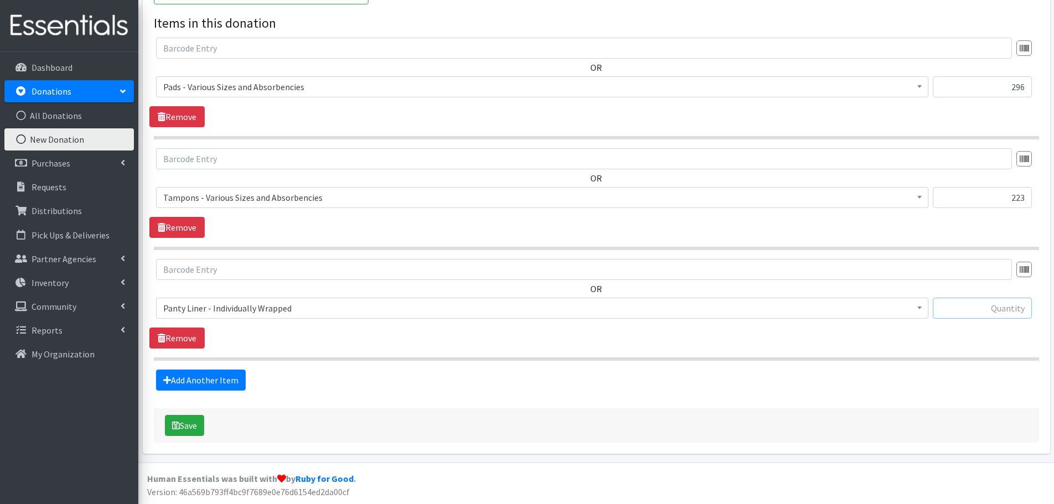
click at [948, 318] on input "text" at bounding box center [982, 308] width 99 height 21
paste input "96"
type input "96"
click at [196, 423] on button "Save" at bounding box center [184, 425] width 39 height 21
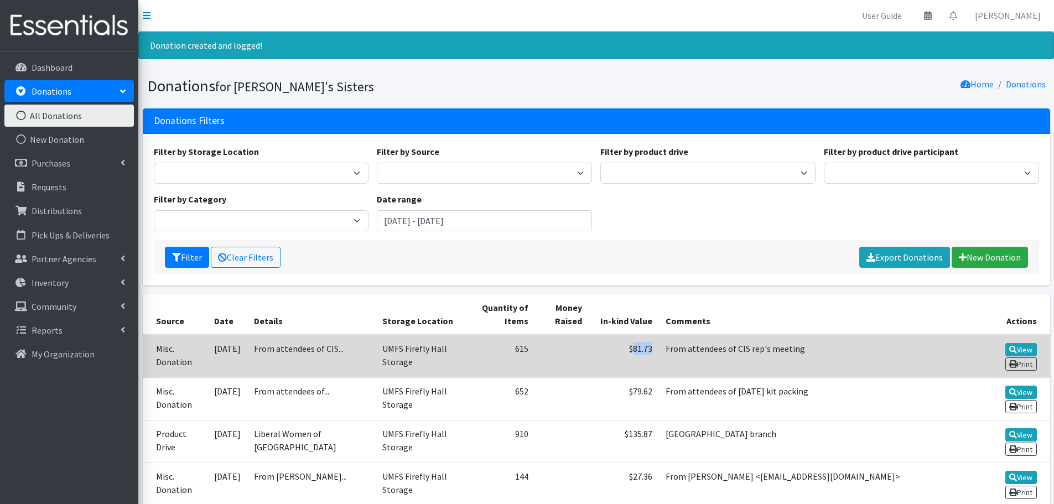
drag, startPoint x: 640, startPoint y: 347, endPoint x: 619, endPoint y: 349, distance: 21.1
click at [619, 349] on td "$81.73" at bounding box center [624, 356] width 70 height 43
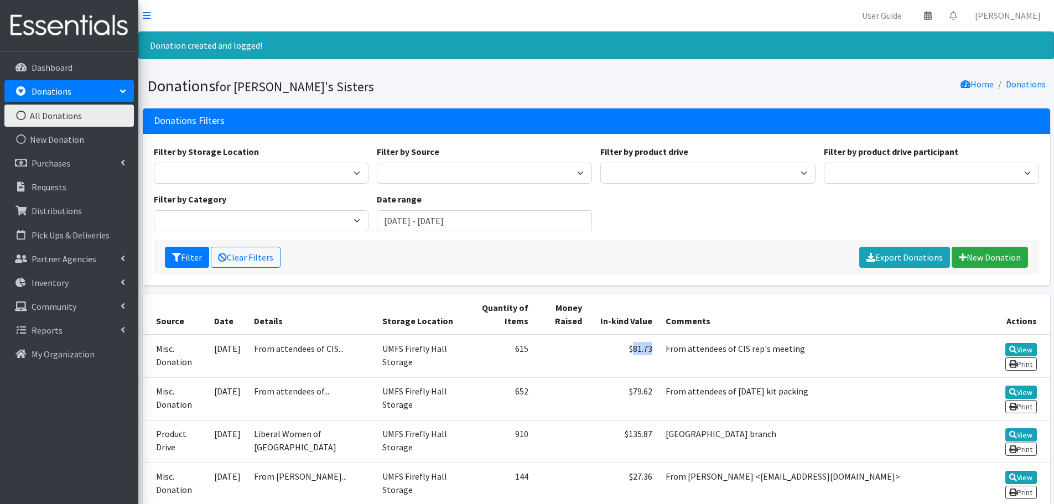
copy td "81.73"
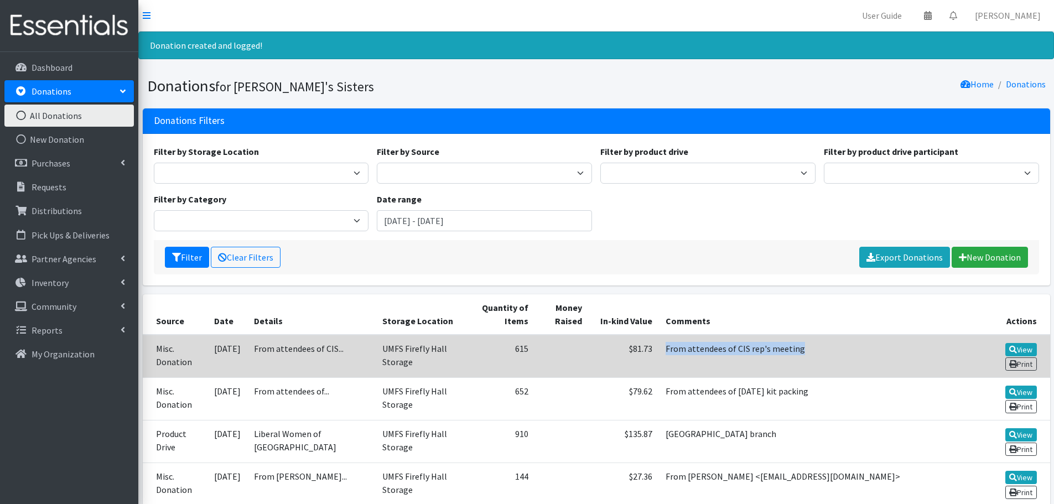
drag, startPoint x: 652, startPoint y: 349, endPoint x: 782, endPoint y: 350, distance: 130.6
click at [782, 350] on td "From attendees of CIS rep's meeting" at bounding box center [821, 356] width 324 height 43
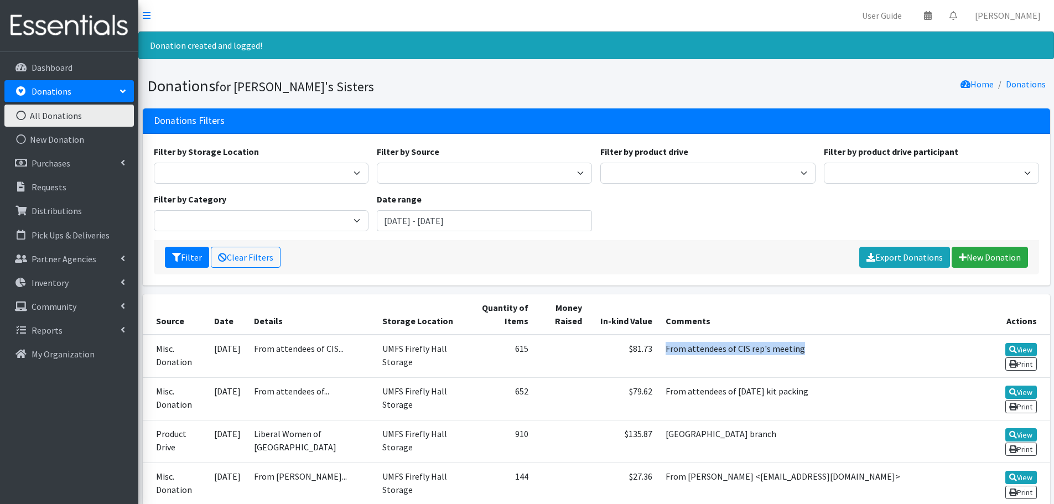
copy td "From attendees of CIS rep's meeting"
